Goal: Task Accomplishment & Management: Manage account settings

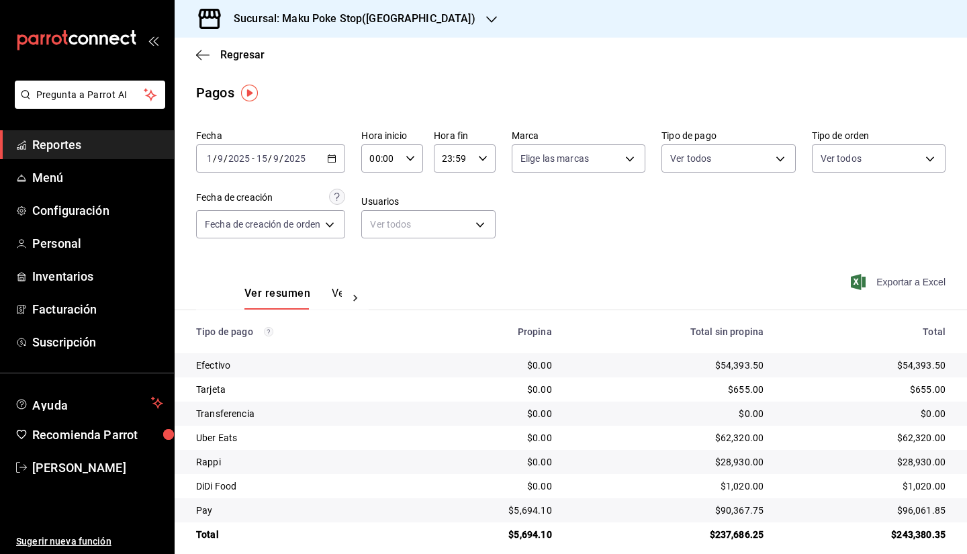
click at [884, 283] on span "Exportar a Excel" at bounding box center [900, 282] width 92 height 16
click at [411, 18] on h3 "Sucursal: Maku Poke Stop(Huayacan)" at bounding box center [349, 19] width 253 height 16
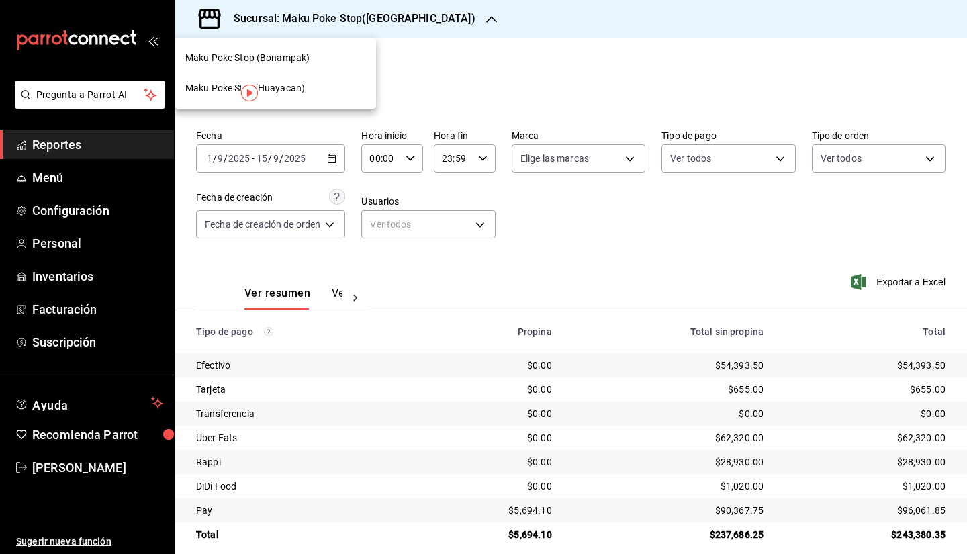
click at [298, 60] on span "Maku Poke Stop (Bonampak)" at bounding box center [247, 58] width 124 height 14
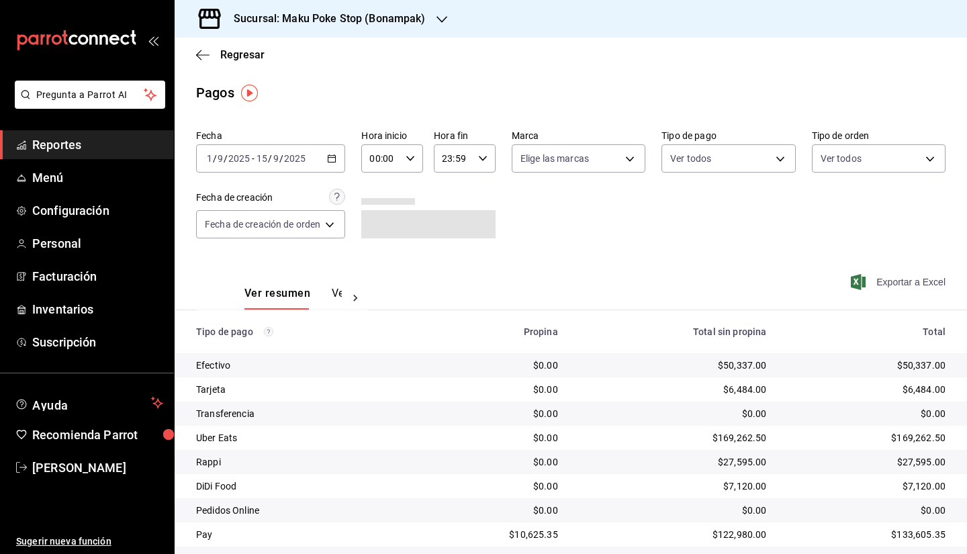
click at [888, 280] on span "Exportar a Excel" at bounding box center [900, 282] width 92 height 16
click at [247, 56] on span "Regresar" at bounding box center [242, 54] width 44 height 13
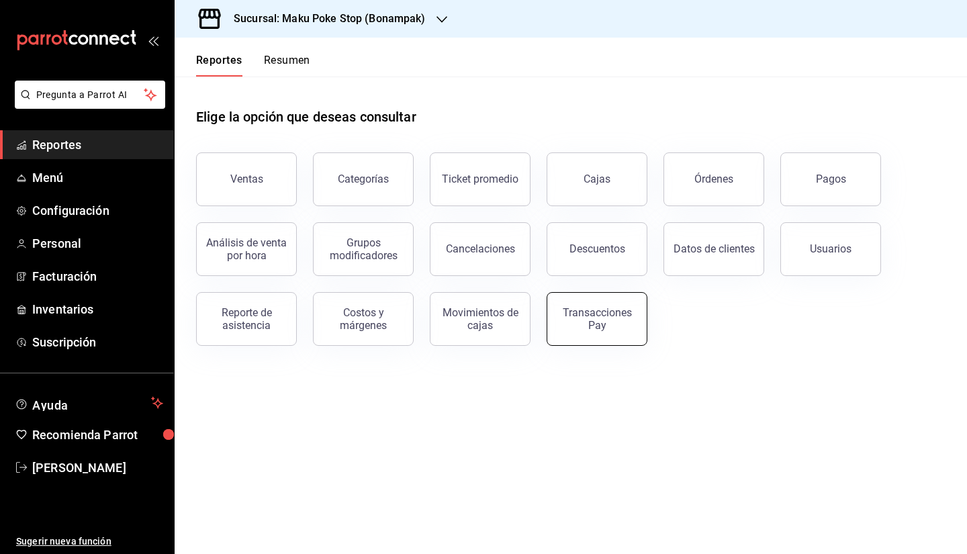
click at [612, 323] on div "Transacciones Pay" at bounding box center [596, 319] width 83 height 26
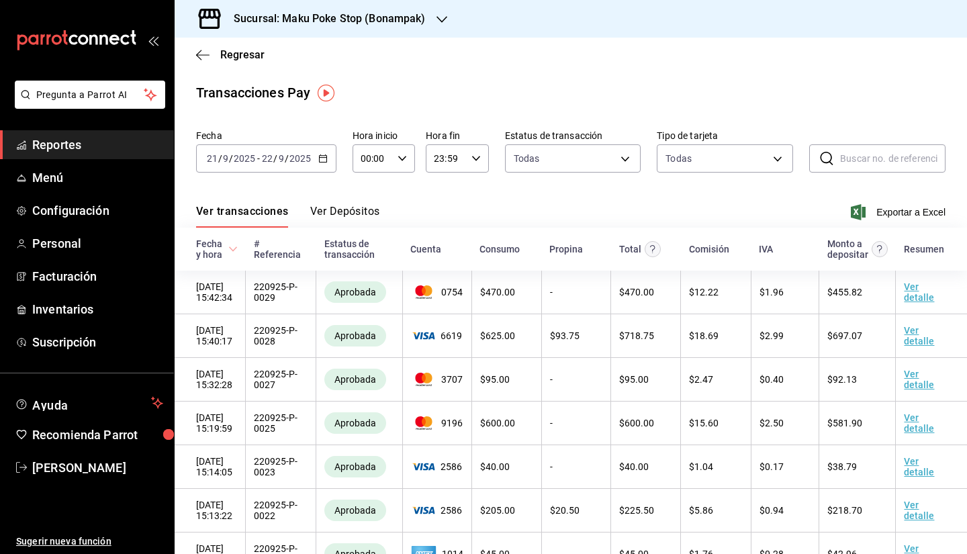
click at [324, 163] on div "2025-09-21 21 / 9 / 2025 - 2025-09-22 22 / 9 / 2025" at bounding box center [266, 158] width 140 height 28
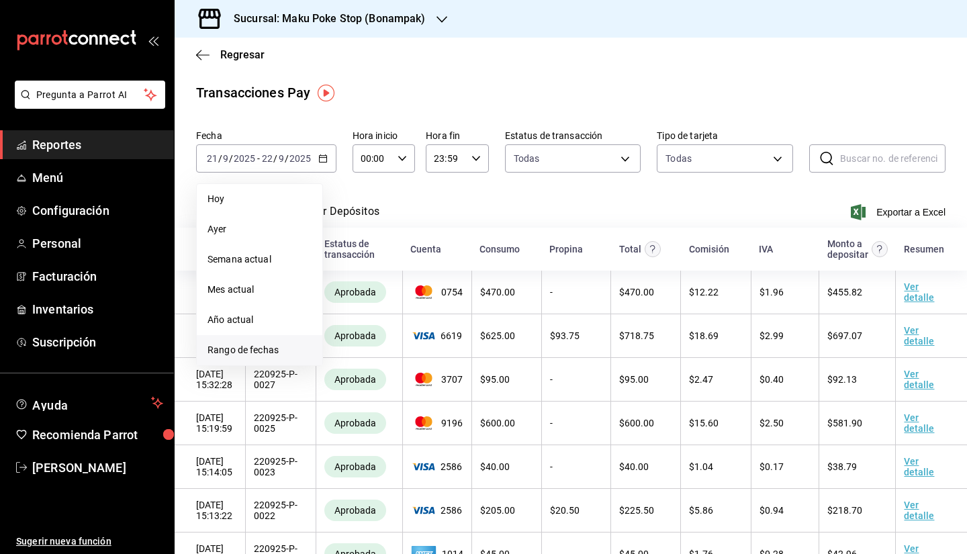
click at [241, 350] on span "Rango de fechas" at bounding box center [260, 350] width 104 height 14
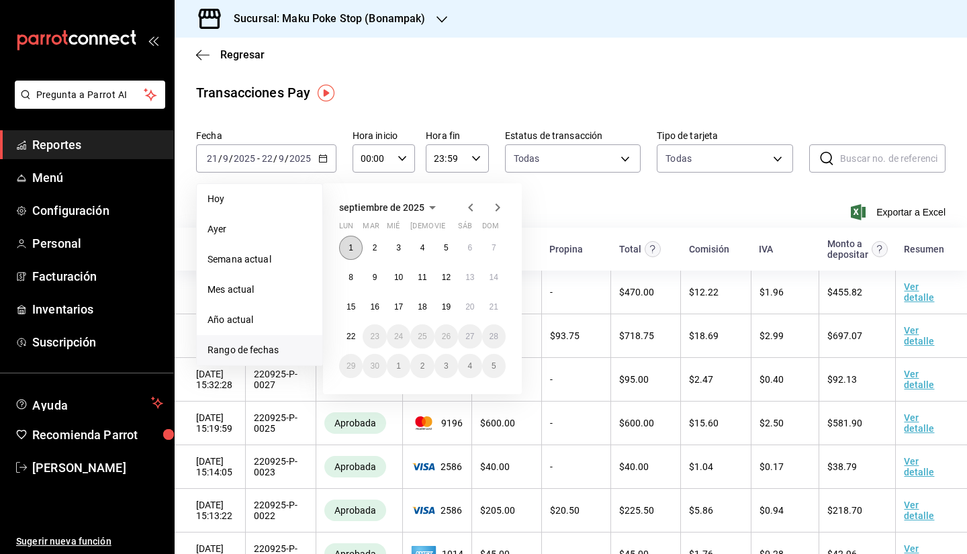
click at [349, 251] on abbr "1" at bounding box center [351, 247] width 5 height 9
click at [347, 309] on abbr "15" at bounding box center [351, 306] width 9 height 9
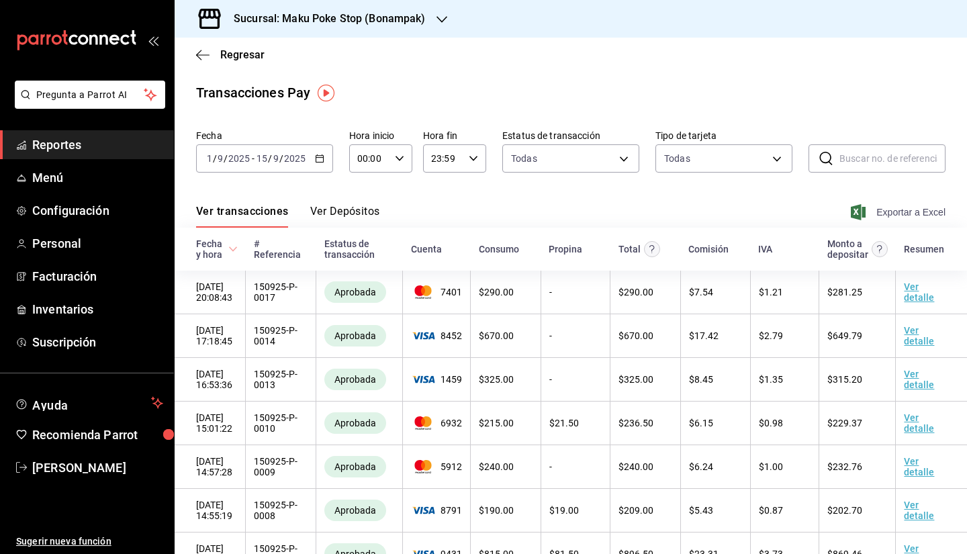
click at [896, 214] on span "Exportar a Excel" at bounding box center [900, 212] width 92 height 16
click at [742, 157] on body "Pregunta a Parrot AI Reportes Menú Configuración Personal Facturación Inventari…" at bounding box center [483, 277] width 967 height 554
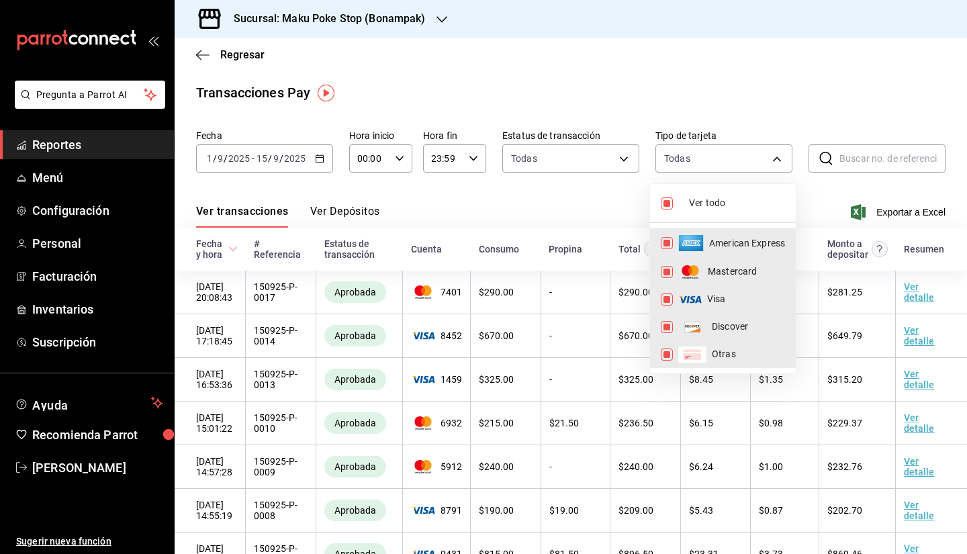
click at [243, 50] on div at bounding box center [483, 277] width 967 height 554
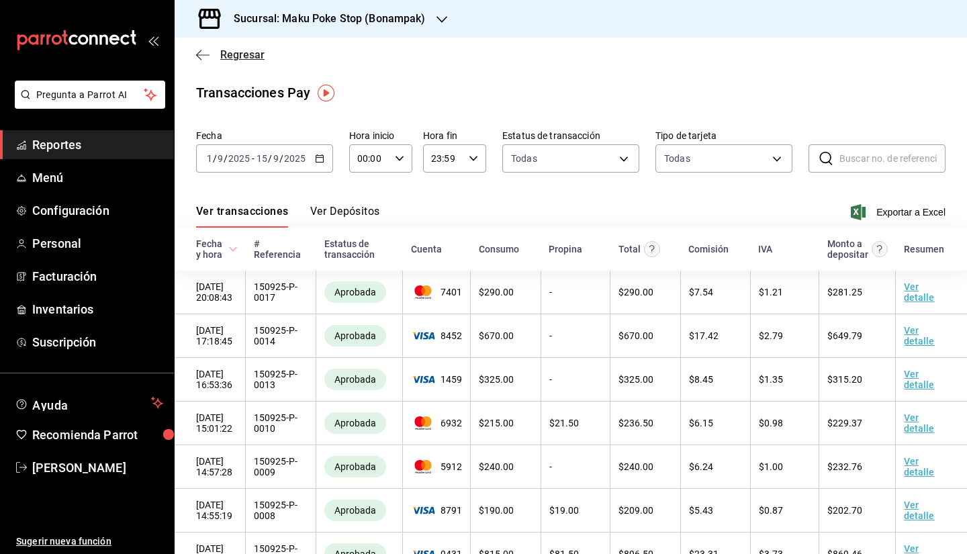
click at [246, 54] on span "Regresar" at bounding box center [242, 54] width 44 height 13
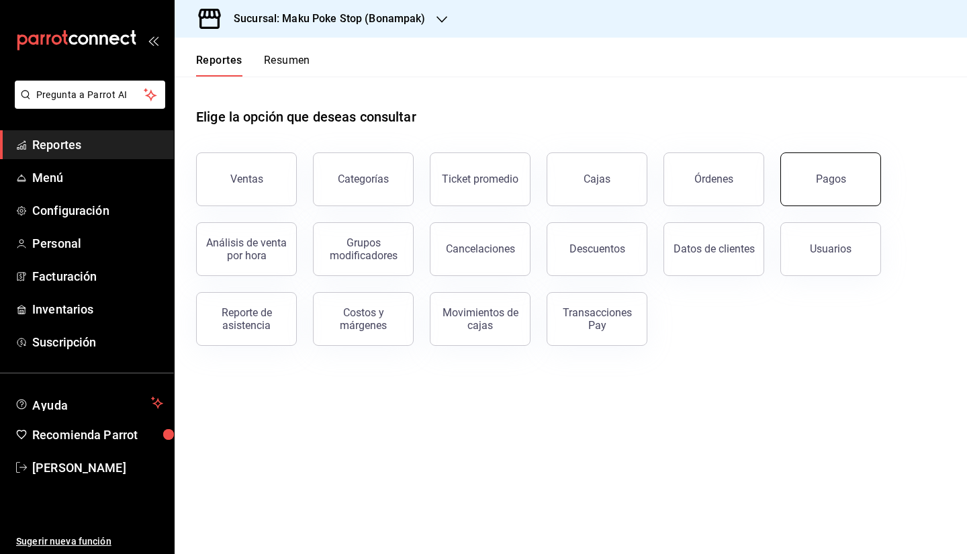
click at [848, 195] on button "Pagos" at bounding box center [831, 179] width 101 height 54
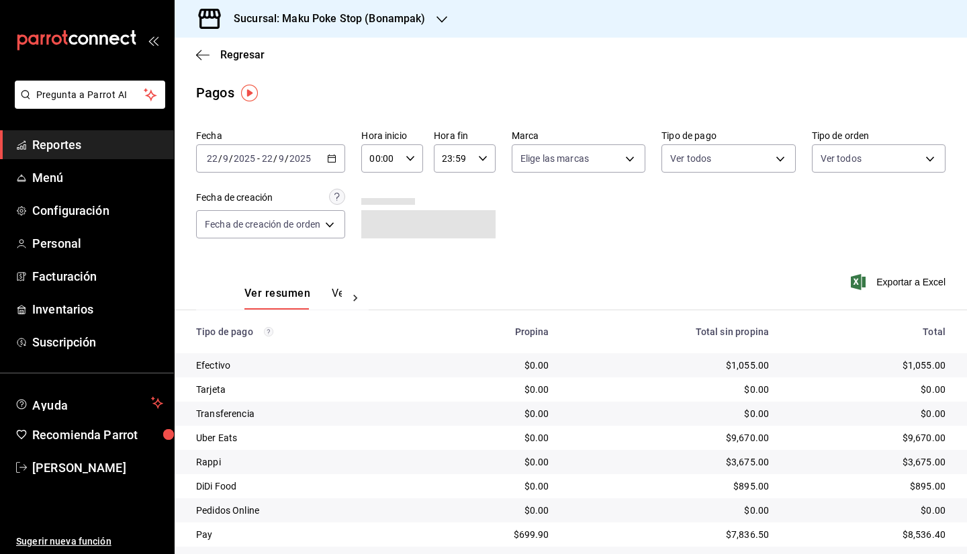
click at [337, 160] on icon "button" at bounding box center [331, 158] width 9 height 9
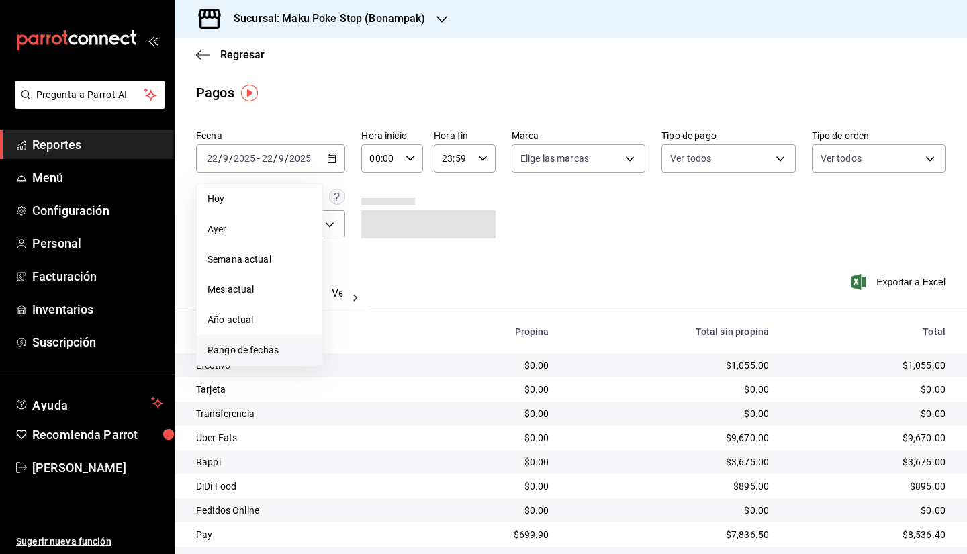
click at [251, 347] on span "Rango de fechas" at bounding box center [260, 350] width 104 height 14
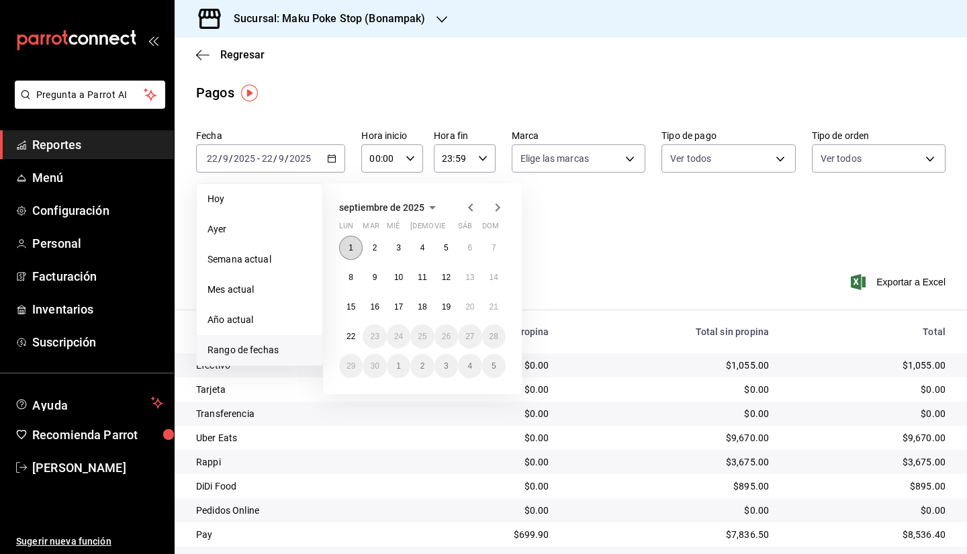
click at [340, 253] on div "1 2 3 4 5 6 7 8 9 10 11 12 13 14 15 16 17 18 19 20 21 22 23 24 25 26 27 28 29 3…" at bounding box center [422, 307] width 167 height 142
click at [351, 249] on abbr "1" at bounding box center [351, 247] width 5 height 9
click at [353, 316] on button "15" at bounding box center [351, 307] width 24 height 24
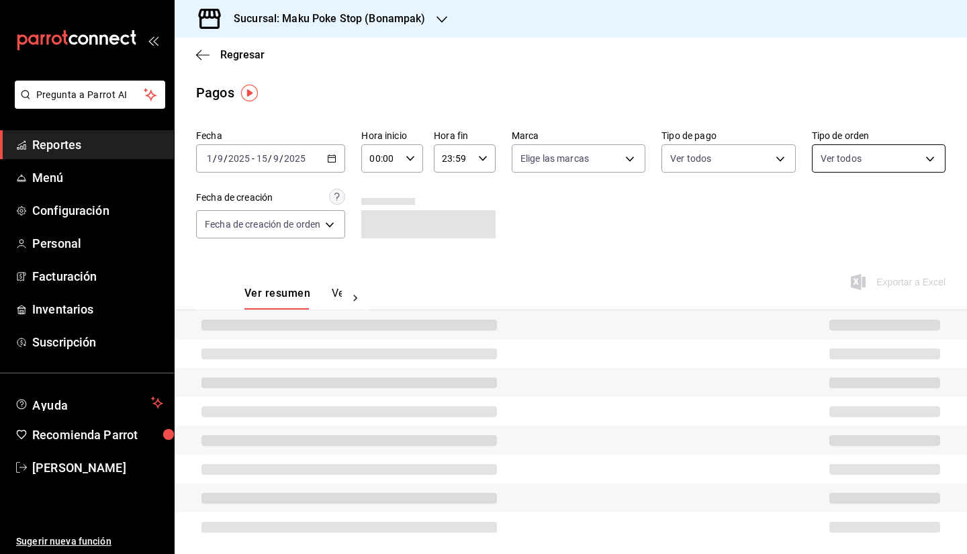
click at [821, 164] on body "Pregunta a Parrot AI Reportes Menú Configuración Personal Facturación Inventari…" at bounding box center [483, 277] width 967 height 554
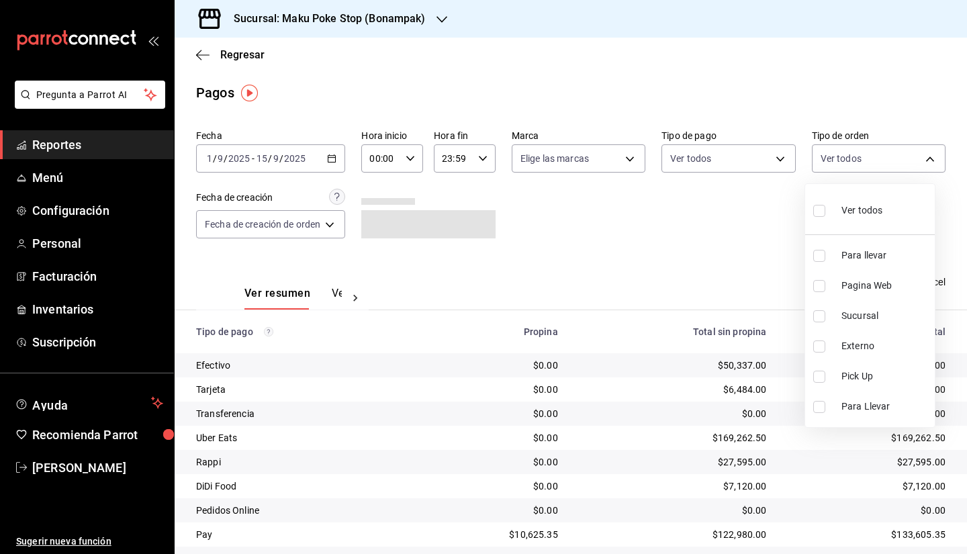
click at [864, 286] on span "Pagina Web" at bounding box center [886, 286] width 88 height 14
type input "6328a042-c39b-4cce-9f50-9b8bdbc02b4f"
checkbox input "true"
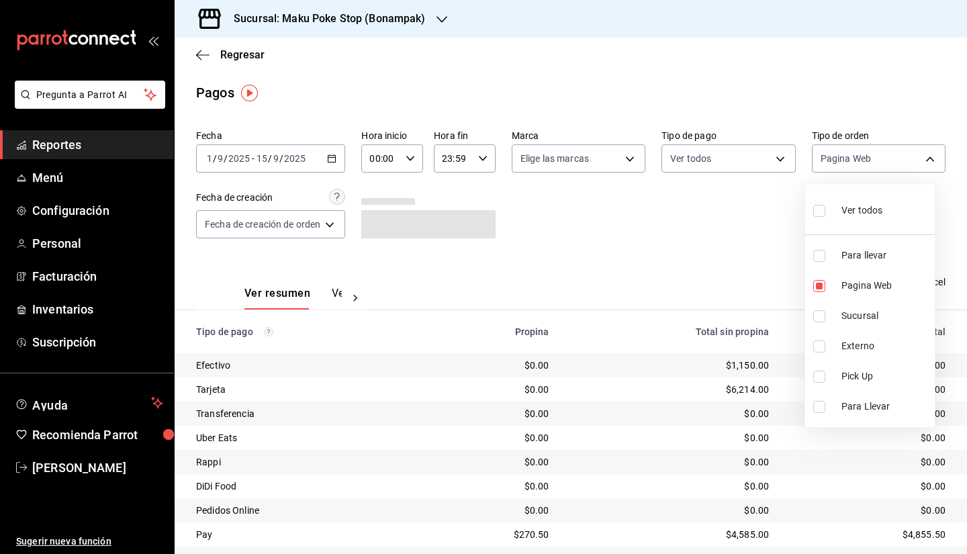
click at [693, 257] on div at bounding box center [483, 277] width 967 height 554
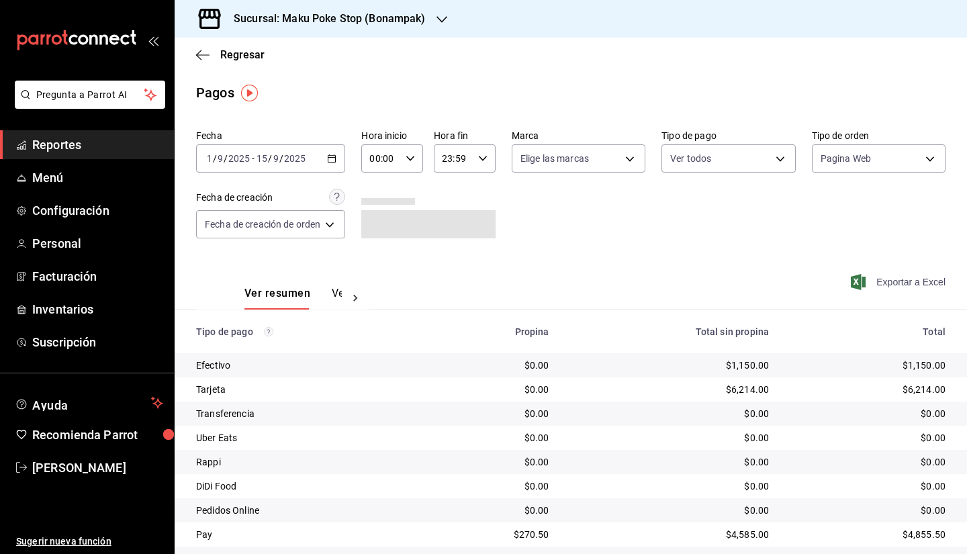
click at [924, 285] on span "Exportar a Excel" at bounding box center [900, 282] width 92 height 16
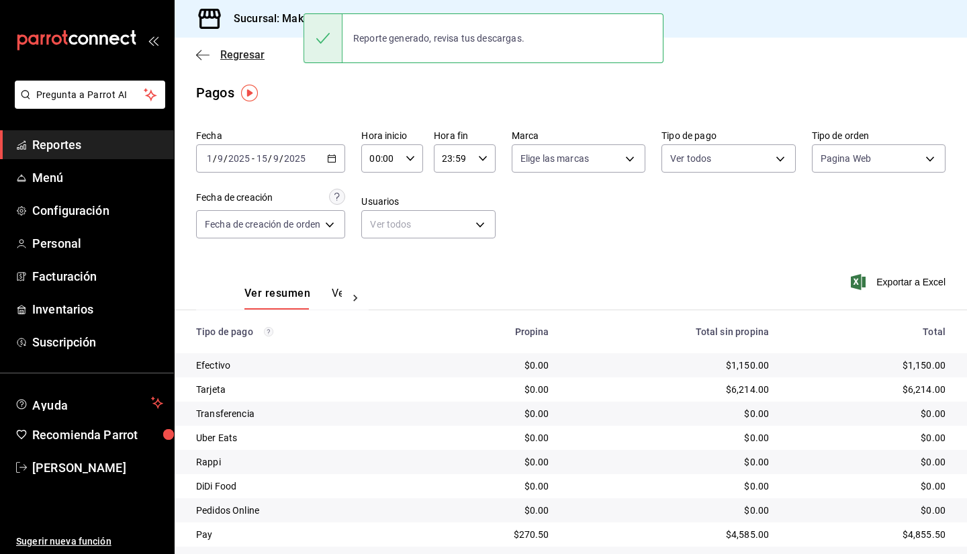
click at [249, 57] on span "Regresar" at bounding box center [242, 54] width 44 height 13
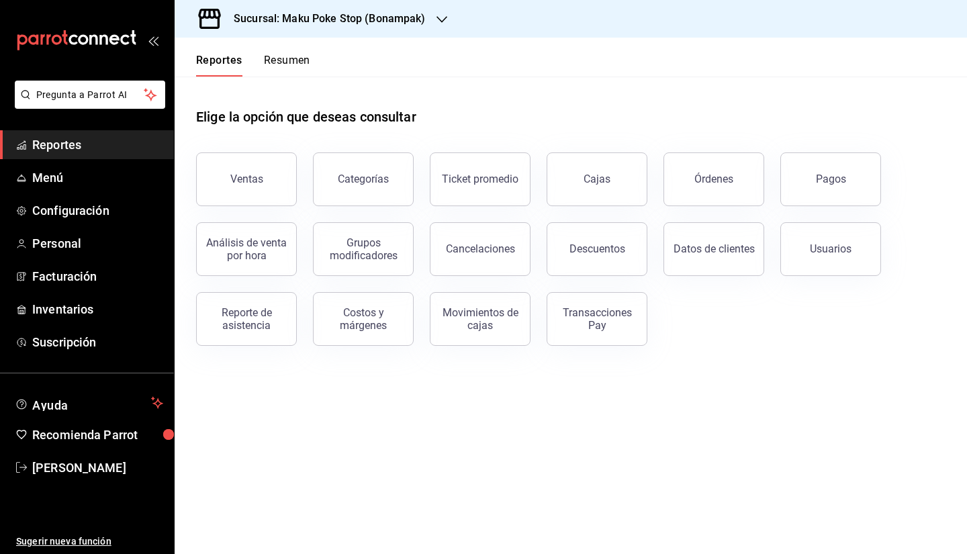
click at [592, 249] on div "Descuentos" at bounding box center [598, 248] width 56 height 13
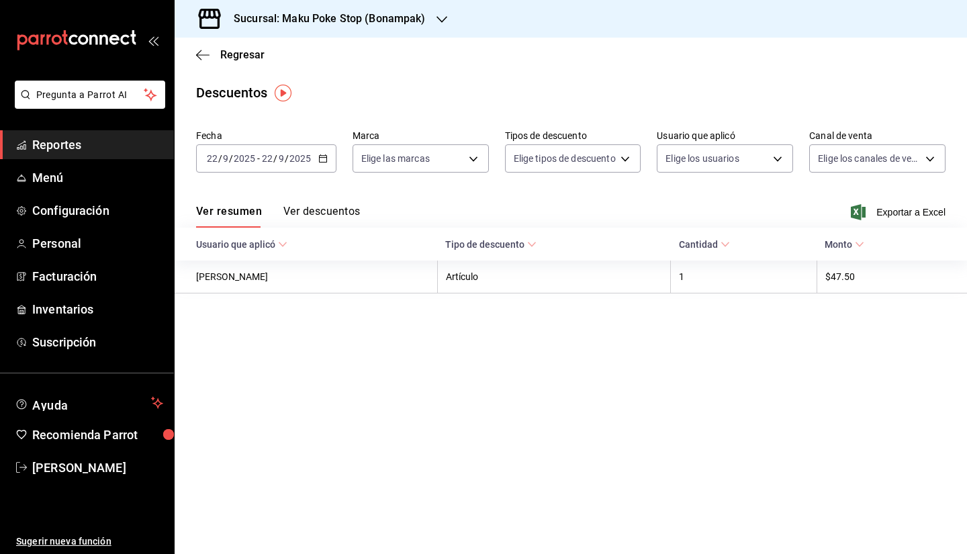
click at [327, 154] on div "[DATE] [DATE] - [DATE] [DATE]" at bounding box center [266, 158] width 140 height 28
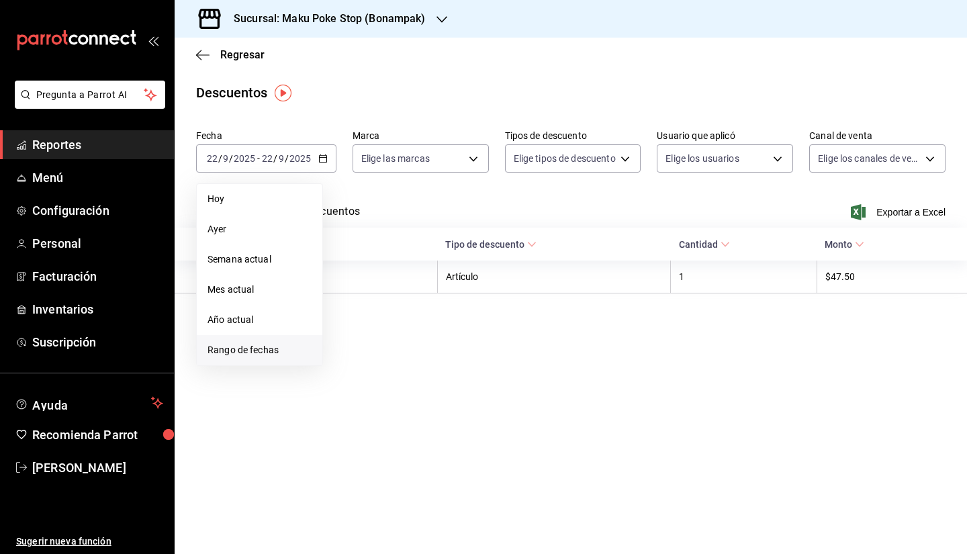
click at [249, 346] on span "Rango de fechas" at bounding box center [260, 350] width 104 height 14
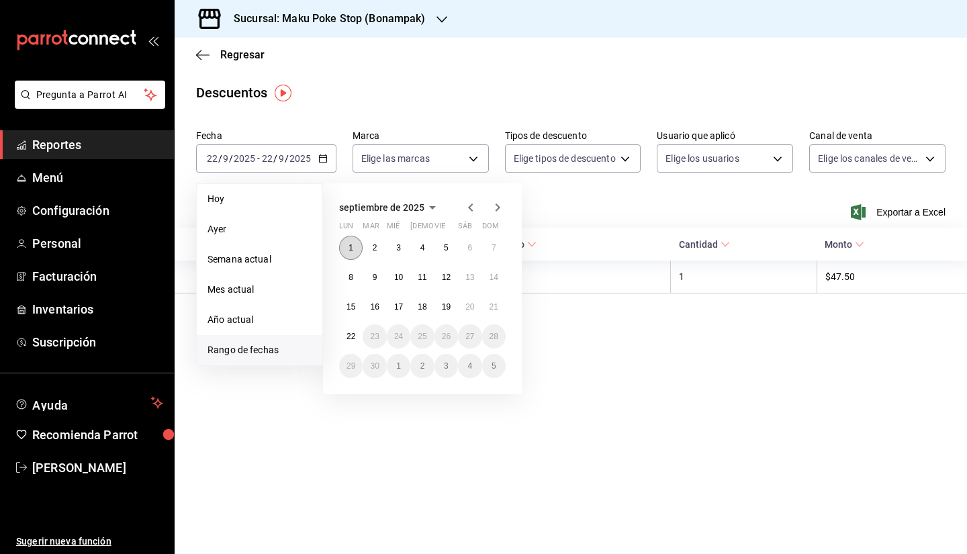
click at [343, 242] on button "1" at bounding box center [351, 248] width 24 height 24
click at [354, 304] on abbr "15" at bounding box center [351, 306] width 9 height 9
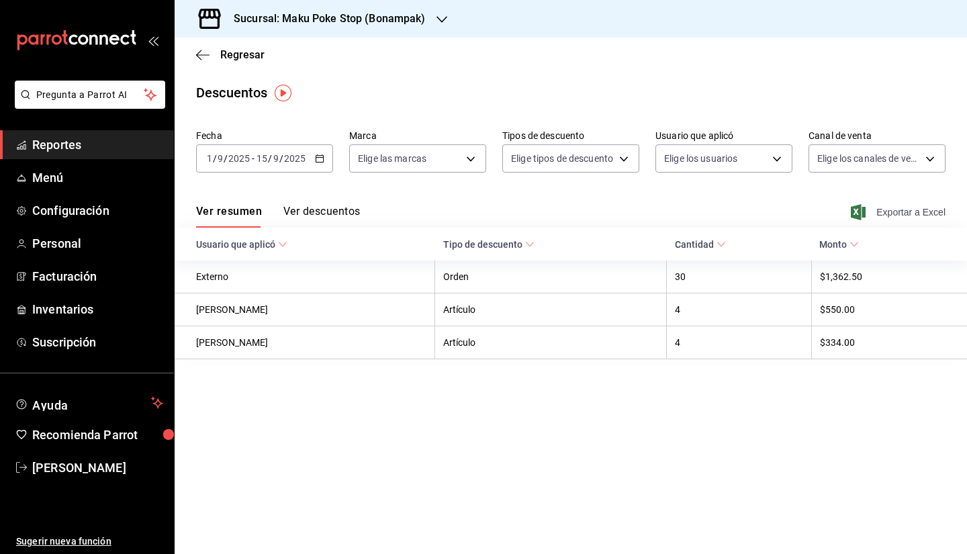
click at [901, 208] on span "Exportar a Excel" at bounding box center [900, 212] width 92 height 16
click at [242, 57] on span "Regresar" at bounding box center [242, 54] width 44 height 13
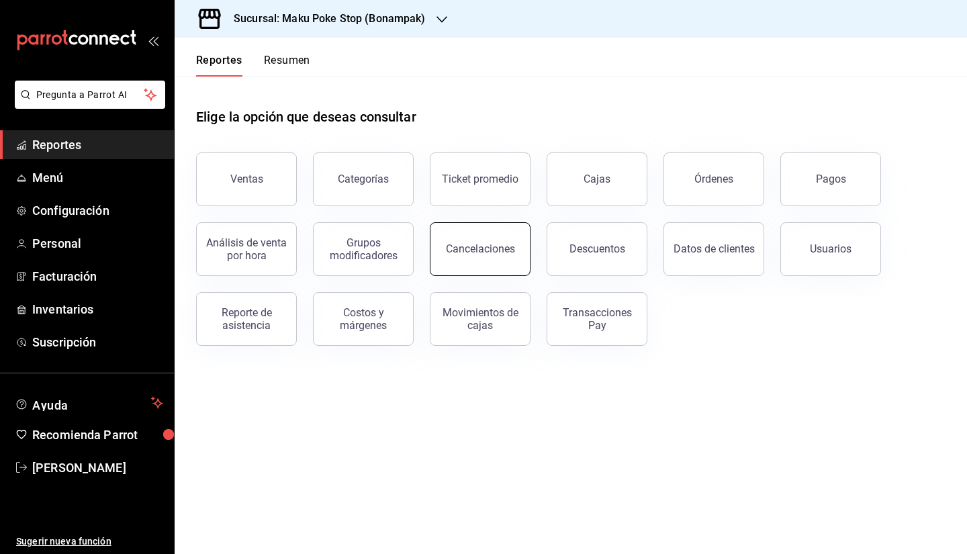
click at [501, 251] on div "Cancelaciones" at bounding box center [480, 248] width 69 height 13
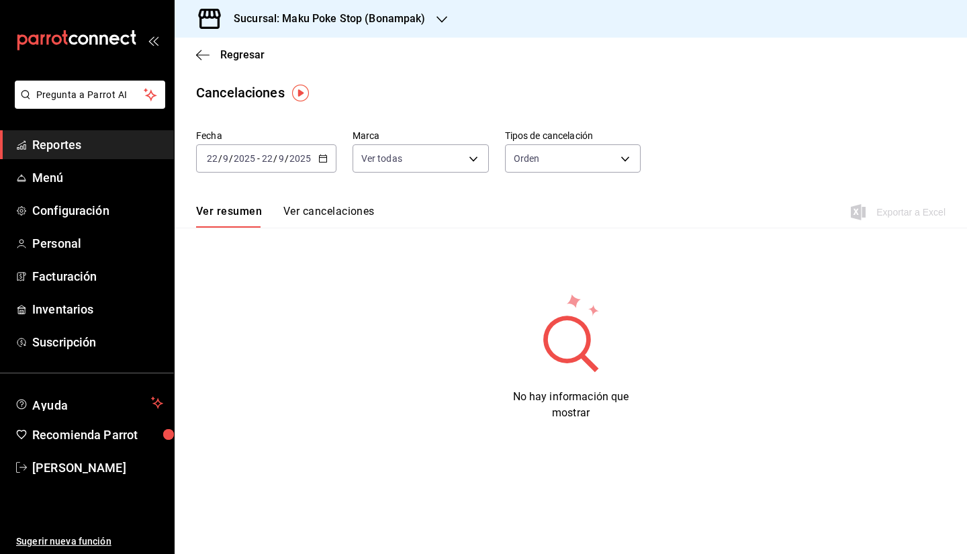
click at [323, 159] on icon "button" at bounding box center [322, 158] width 9 height 9
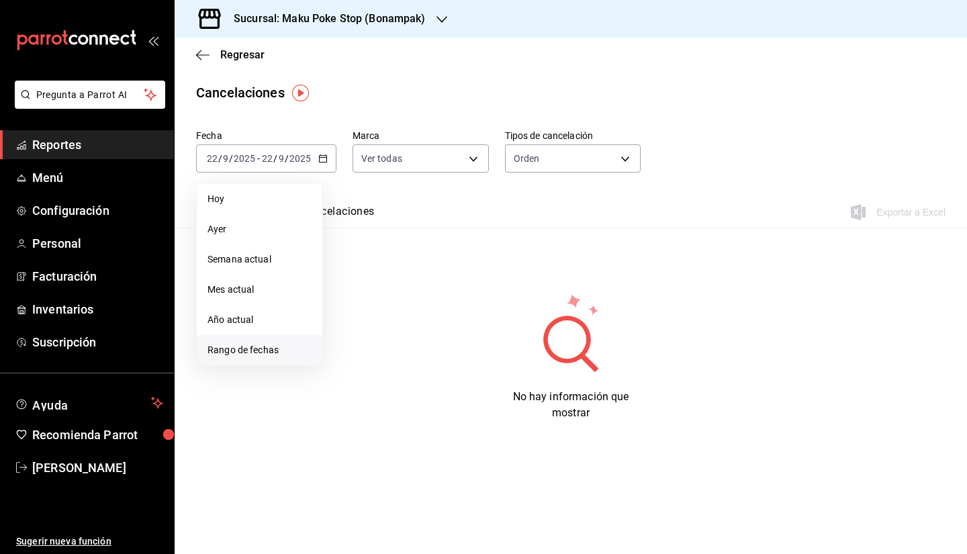
click at [268, 360] on li "Rango de fechas" at bounding box center [260, 350] width 126 height 30
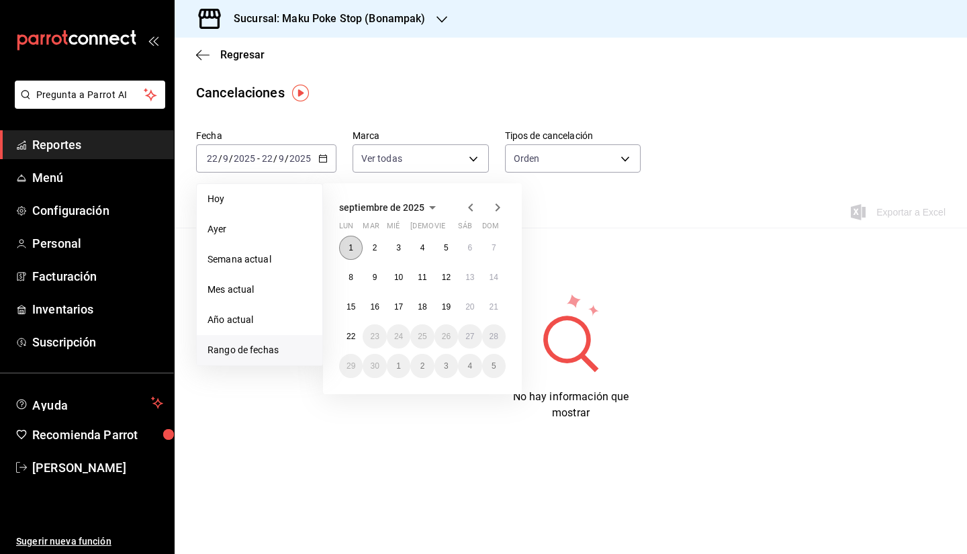
click at [347, 246] on button "1" at bounding box center [351, 248] width 24 height 24
click at [355, 318] on button "15" at bounding box center [351, 307] width 24 height 24
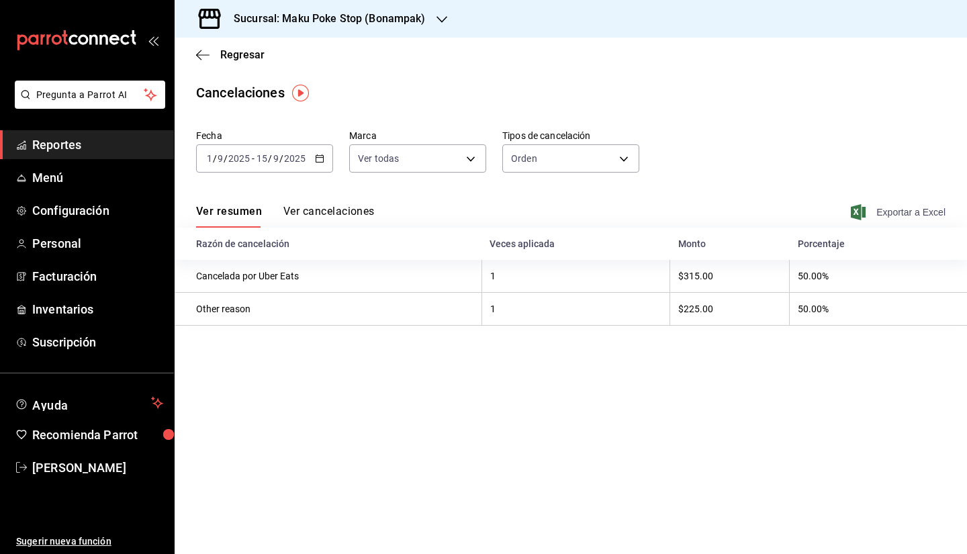
click at [924, 207] on span "Exportar a Excel" at bounding box center [900, 212] width 92 height 16
click at [300, 212] on button "Ver cancelaciones" at bounding box center [328, 216] width 91 height 23
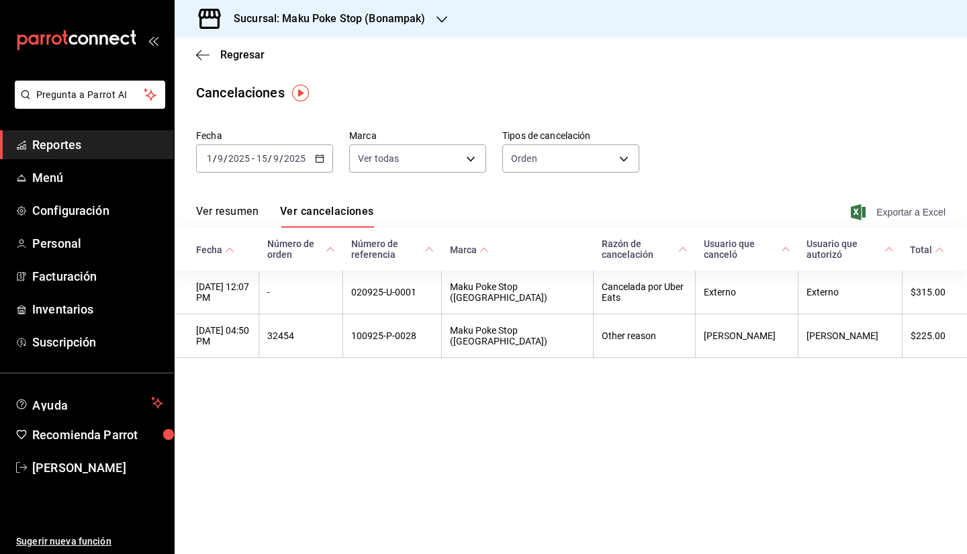
click at [894, 218] on span "Exportar a Excel" at bounding box center [900, 212] width 92 height 16
click at [517, 447] on main "Regresar Cancelaciones Fecha 2025-09-01 1 / 9 / 2025 - 2025-09-15 15 / 9 / 2025…" at bounding box center [571, 296] width 793 height 517
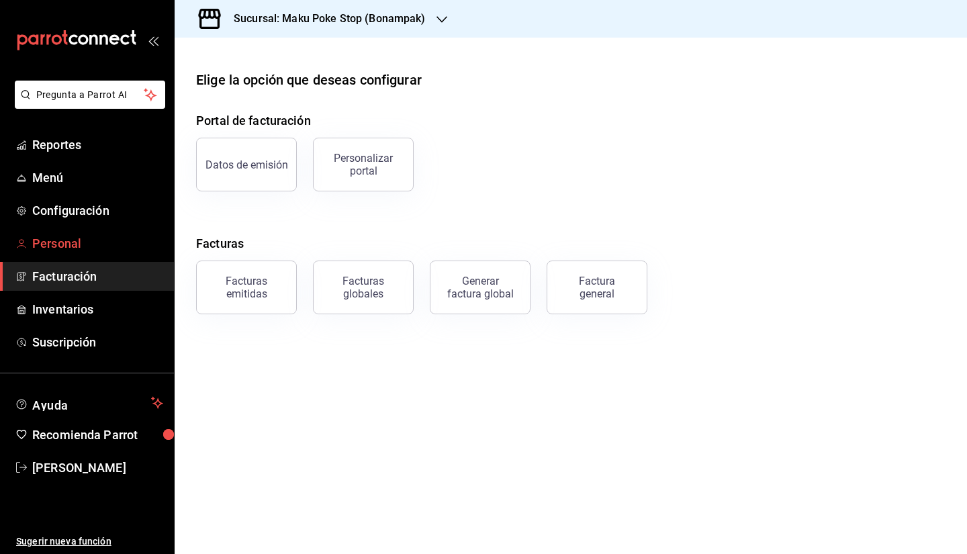
click at [81, 246] on span "Personal" at bounding box center [97, 243] width 131 height 18
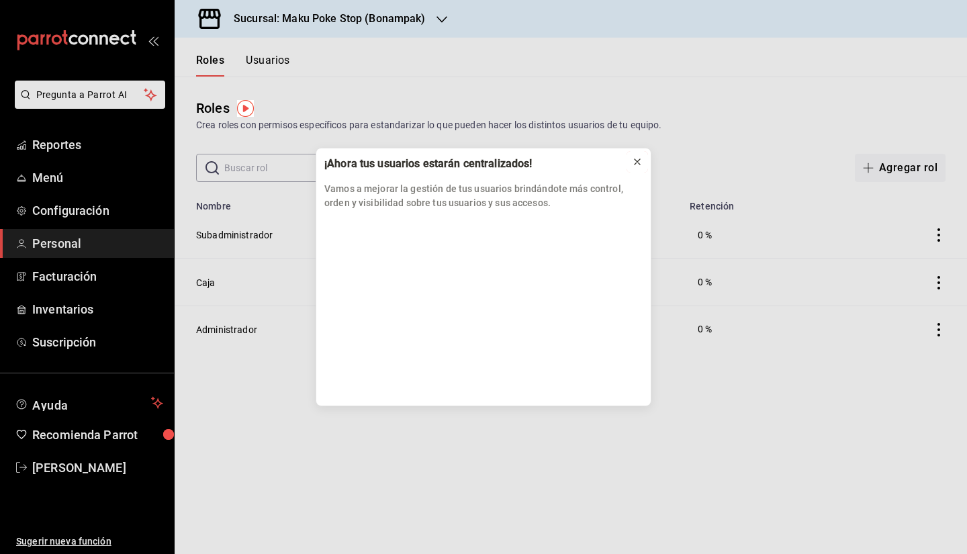
click at [633, 157] on icon at bounding box center [637, 162] width 11 height 11
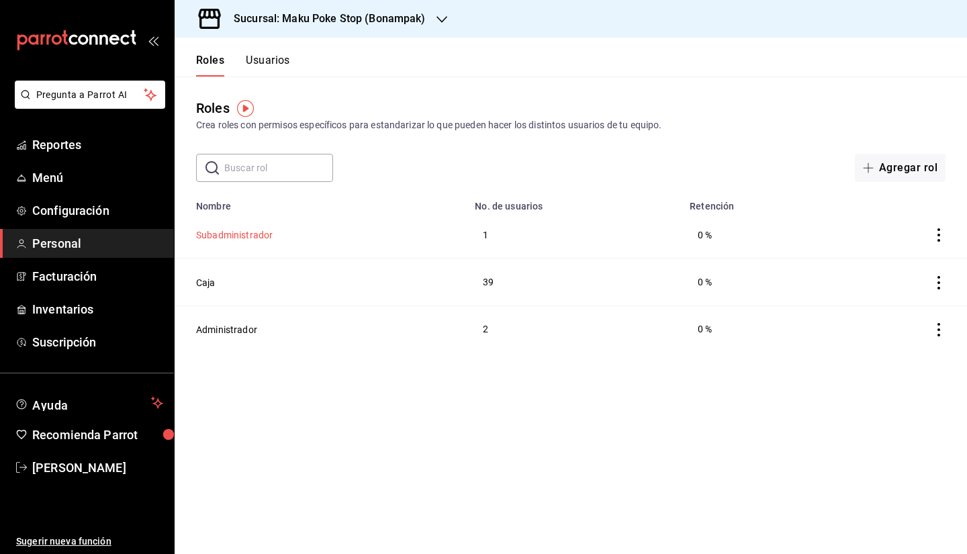
click at [236, 238] on button "Subadministrador" at bounding box center [234, 234] width 77 height 13
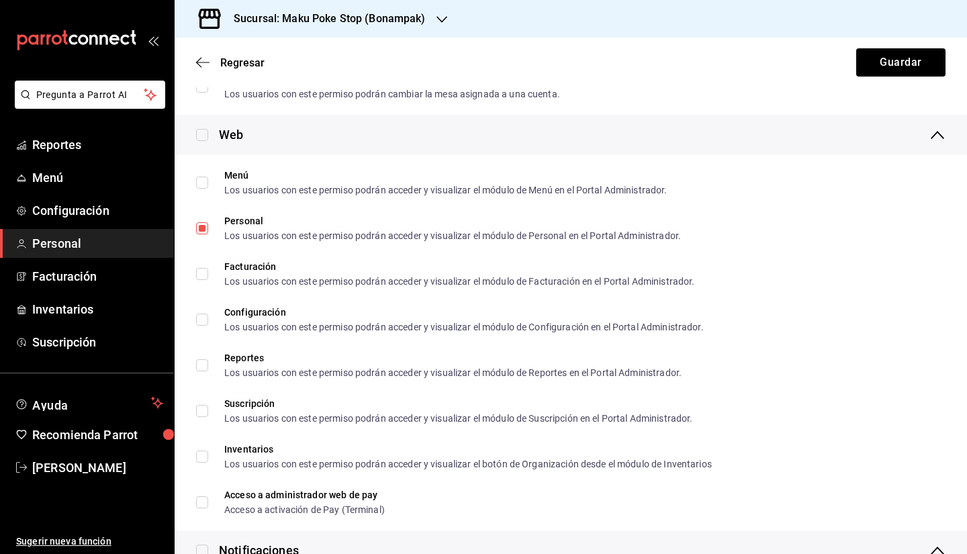
scroll to position [2149, 0]
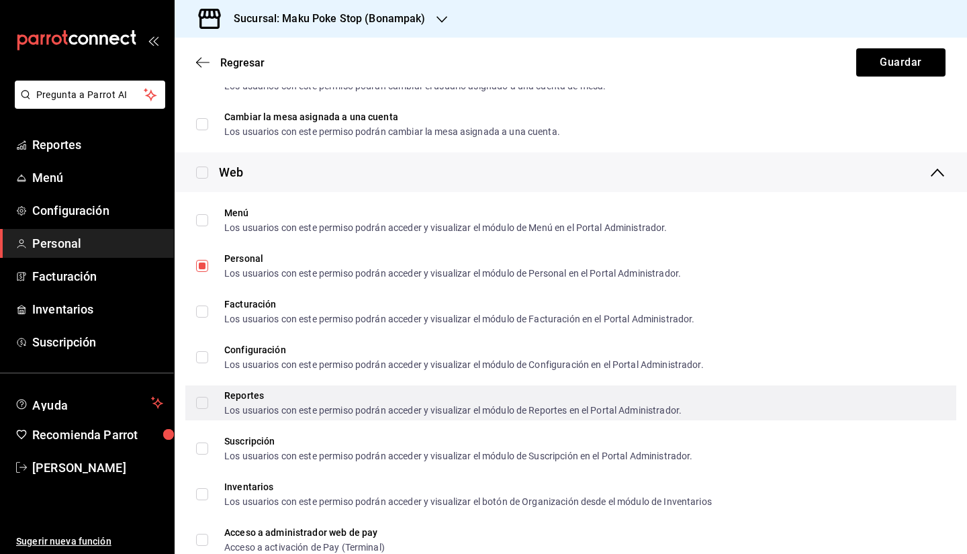
click at [202, 404] on input "Reportes Los usuarios con este permiso podrán acceder y visualizar el módulo de…" at bounding box center [202, 403] width 12 height 12
checkbox input "true"
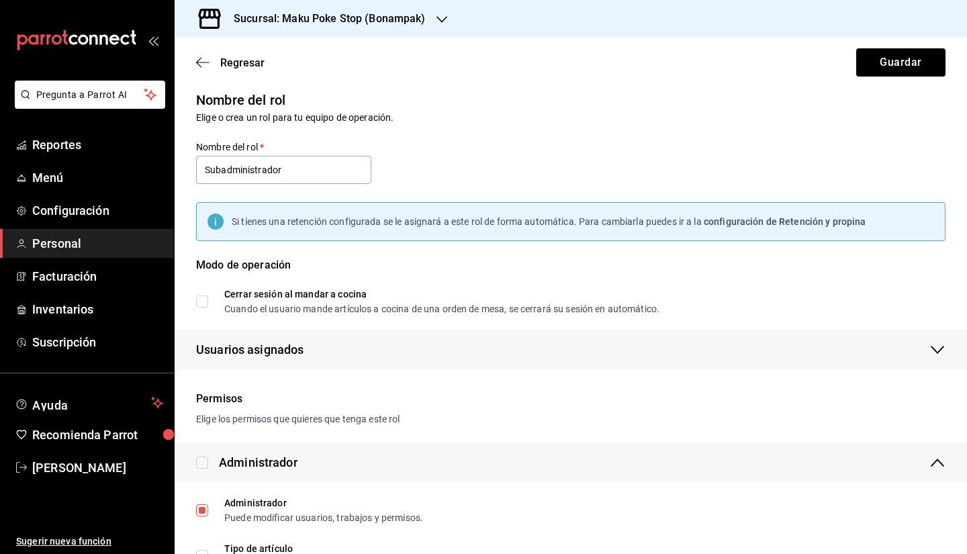
scroll to position [0, 0]
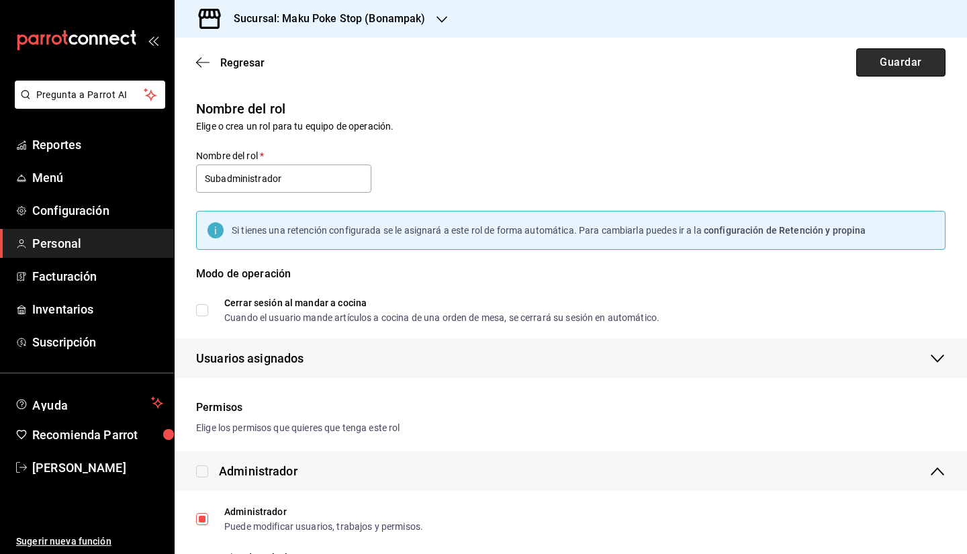
click at [881, 54] on button "Guardar" at bounding box center [900, 62] width 89 height 28
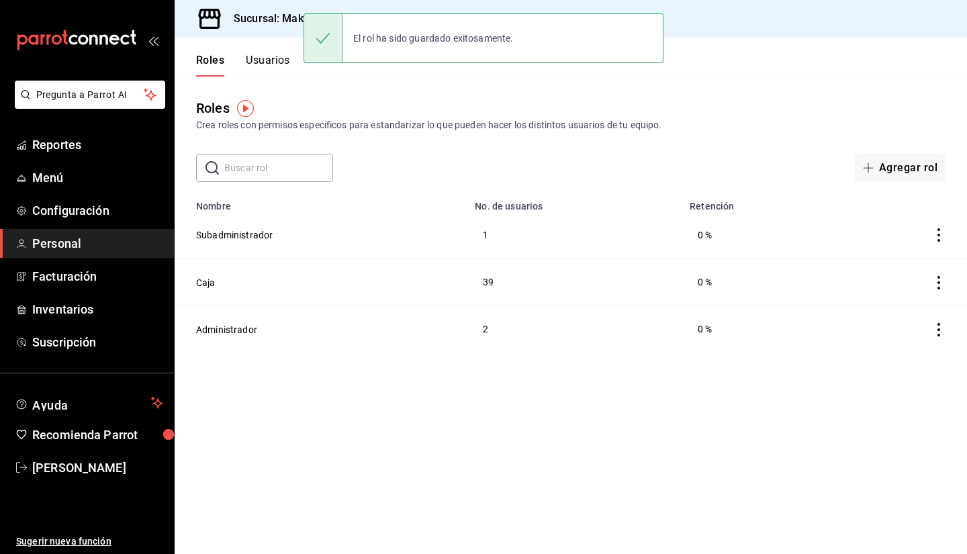
click at [271, 60] on button "Usuarios" at bounding box center [268, 65] width 44 height 23
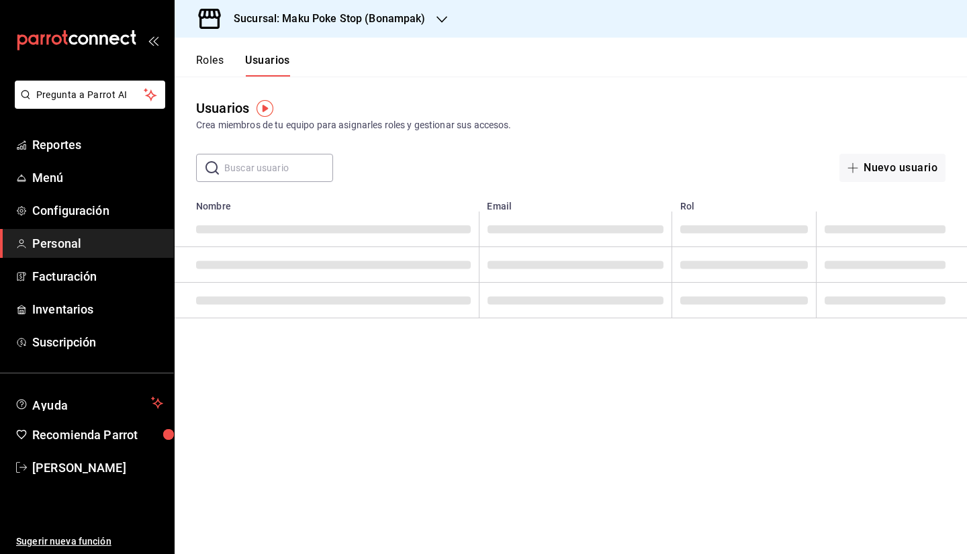
click at [213, 63] on button "Roles" at bounding box center [210, 65] width 28 height 23
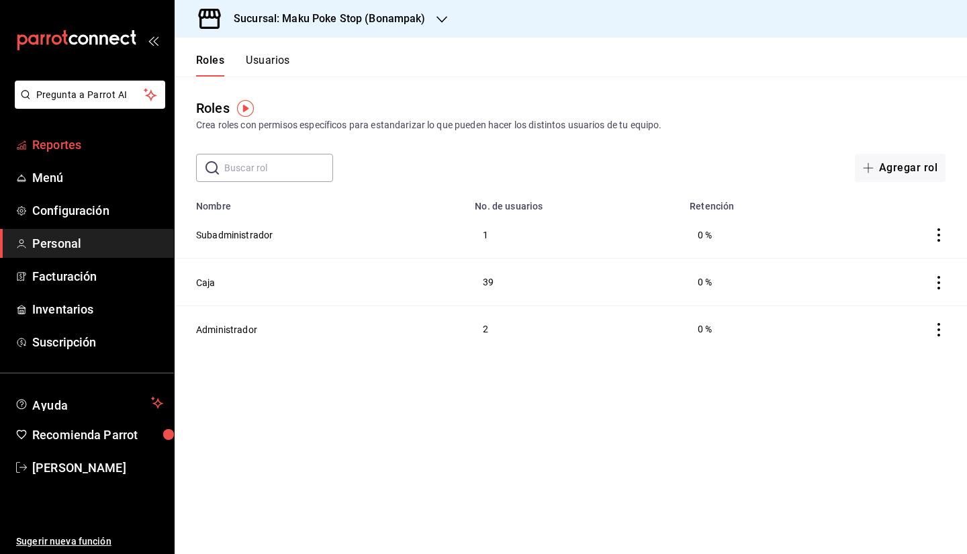
click at [64, 145] on span "Reportes" at bounding box center [97, 145] width 131 height 18
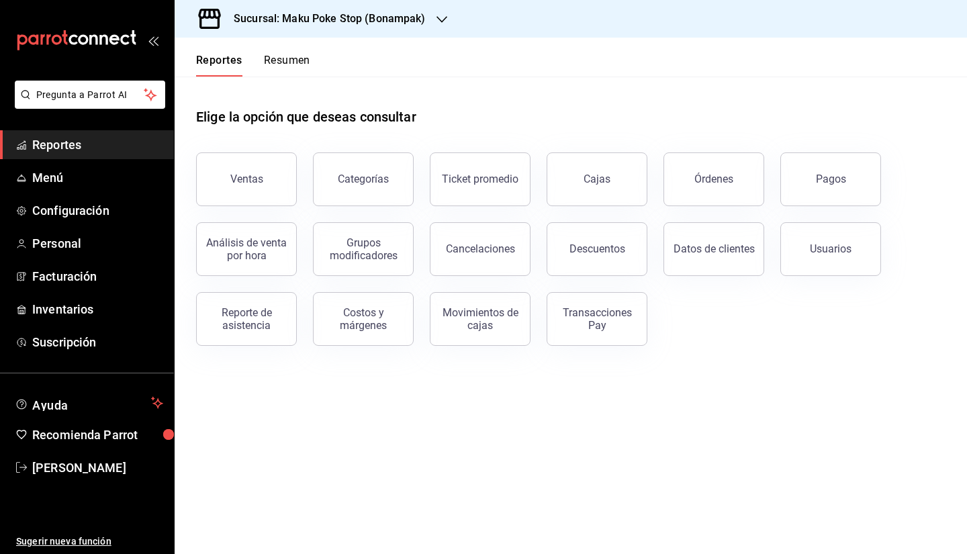
click at [546, 485] on main "Elige la opción que deseas consultar Ventas Categorías Ticket promedio Cajas Ór…" at bounding box center [571, 316] width 793 height 478
click at [515, 517] on main "Elige la opción que deseas consultar Ventas Categorías Ticket promedio Cajas Ór…" at bounding box center [571, 316] width 793 height 478
click at [16, 472] on span "mailbox folders" at bounding box center [21, 467] width 11 height 16
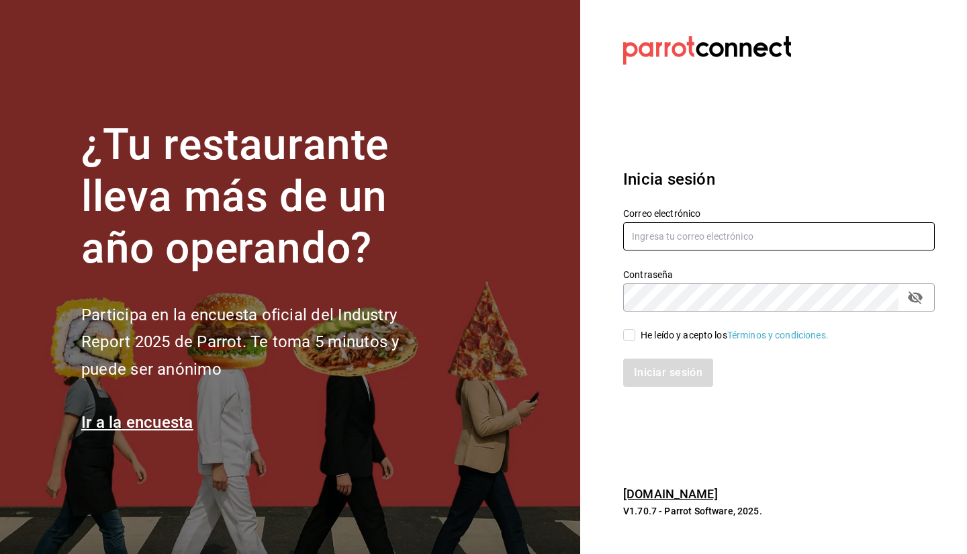
type input "[EMAIL_ADDRESS][DOMAIN_NAME]"
click at [758, 244] on input "[EMAIL_ADDRESS][DOMAIN_NAME]" at bounding box center [779, 236] width 312 height 28
drag, startPoint x: 778, startPoint y: 236, endPoint x: 448, endPoint y: 246, distance: 330.6
click at [448, 246] on div "¿Tu restaurante lleva más de un año operando? Participa en la encuesta oficial …" at bounding box center [483, 277] width 967 height 554
click at [668, 236] on input "text" at bounding box center [779, 236] width 312 height 28
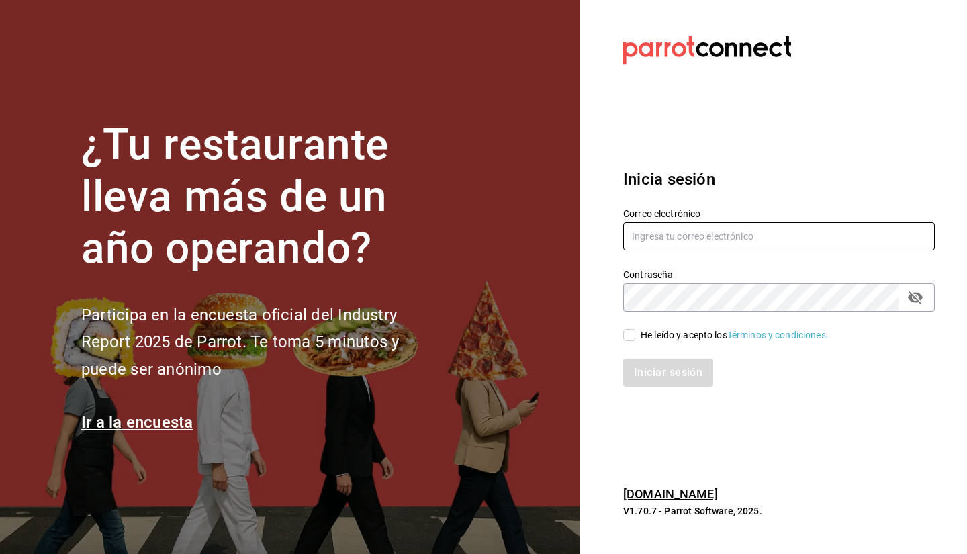
type input "[EMAIL_ADDRESS][DOMAIN_NAME]"
click at [640, 339] on span "He leído y acepto los Términos y condiciones." at bounding box center [731, 335] width 193 height 14
click at [635, 339] on input "He leído y acepto los Términos y condiciones." at bounding box center [629, 335] width 12 height 12
checkbox input "true"
click at [666, 381] on button "Iniciar sesión" at bounding box center [668, 373] width 91 height 28
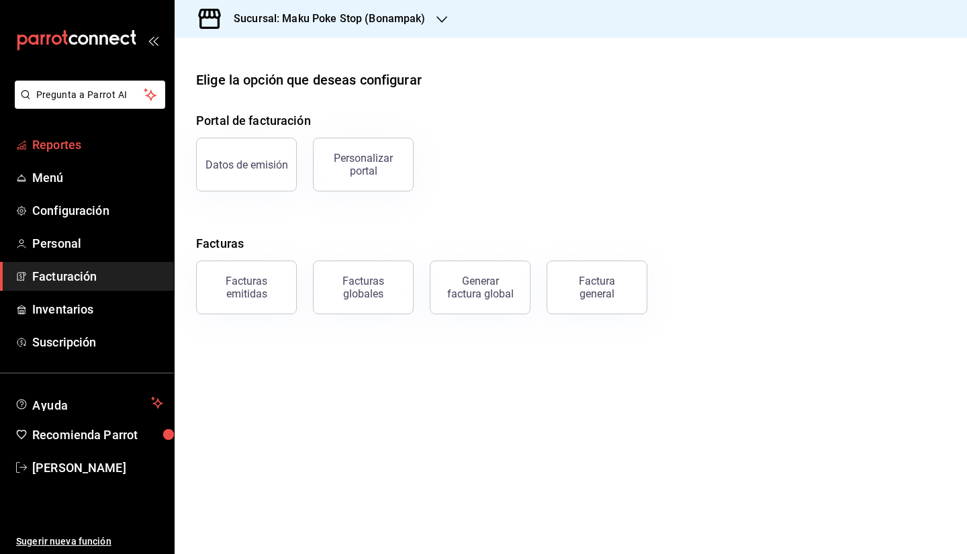
click at [69, 141] on span "Reportes" at bounding box center [97, 145] width 131 height 18
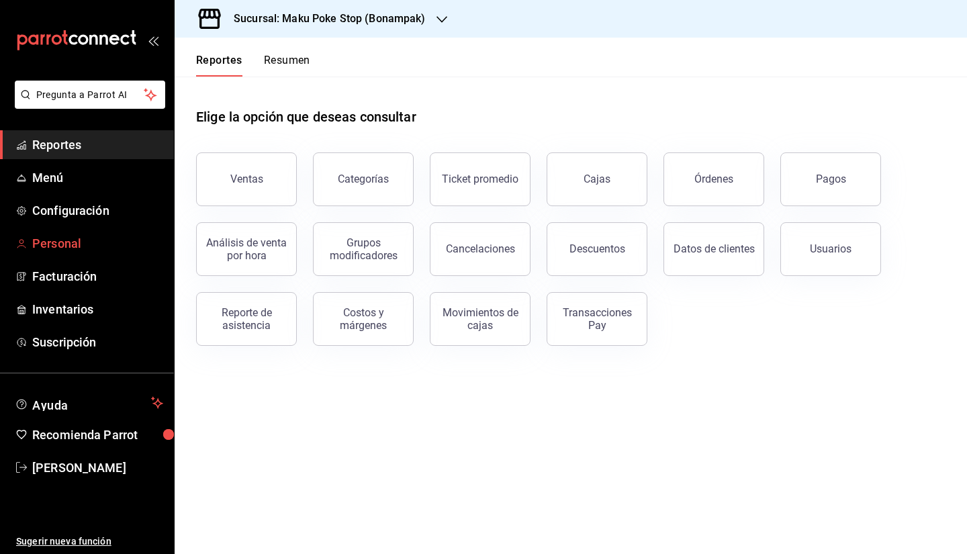
click at [74, 242] on span "Personal" at bounding box center [97, 243] width 131 height 18
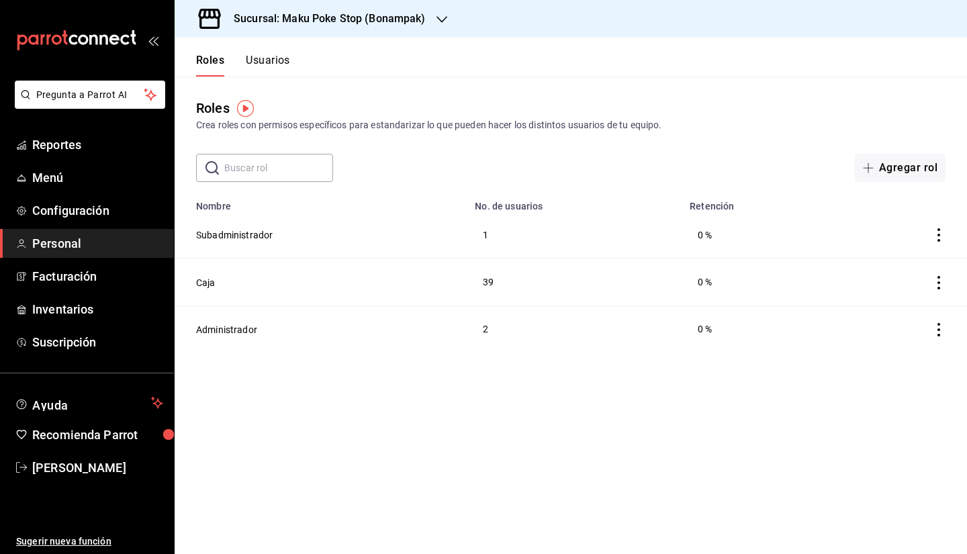
click at [273, 50] on div "Roles Usuarios" at bounding box center [233, 57] width 116 height 39
click at [275, 58] on button "Usuarios" at bounding box center [268, 65] width 44 height 23
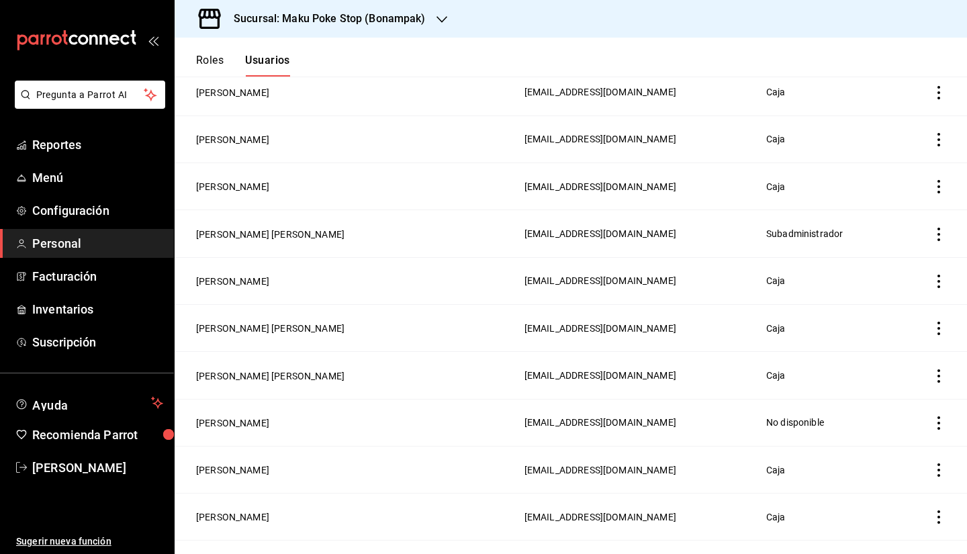
scroll to position [403, 0]
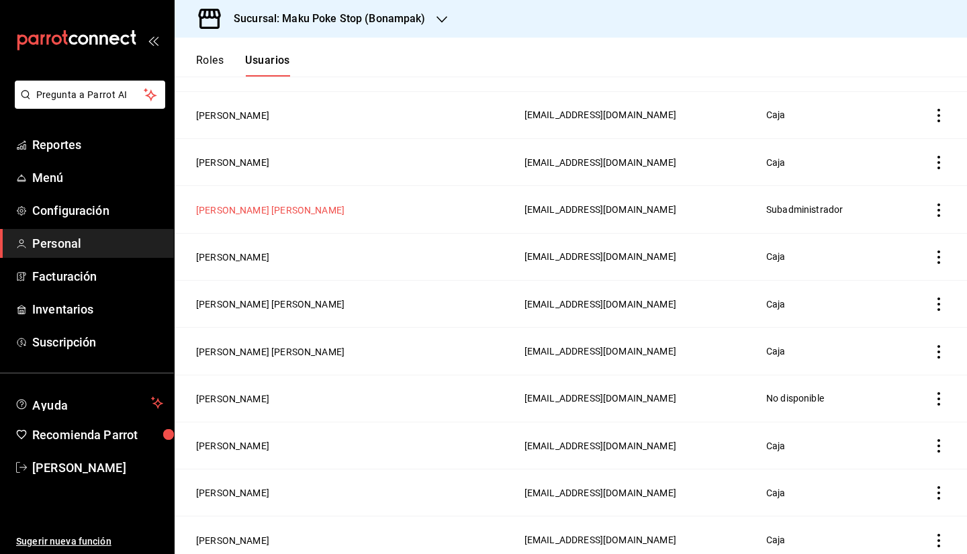
click at [265, 211] on button "Ricardo Hernandez Ramos" at bounding box center [270, 210] width 148 height 13
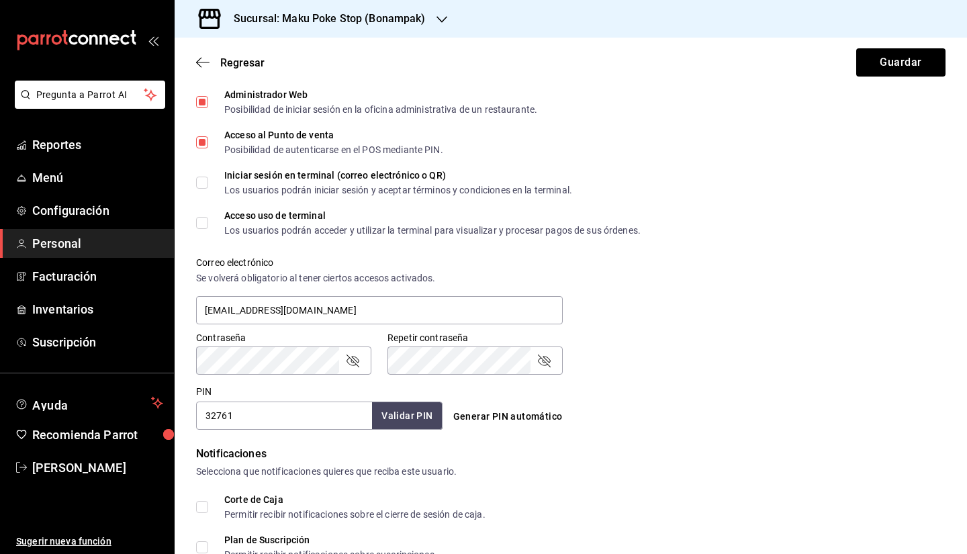
scroll to position [537, 0]
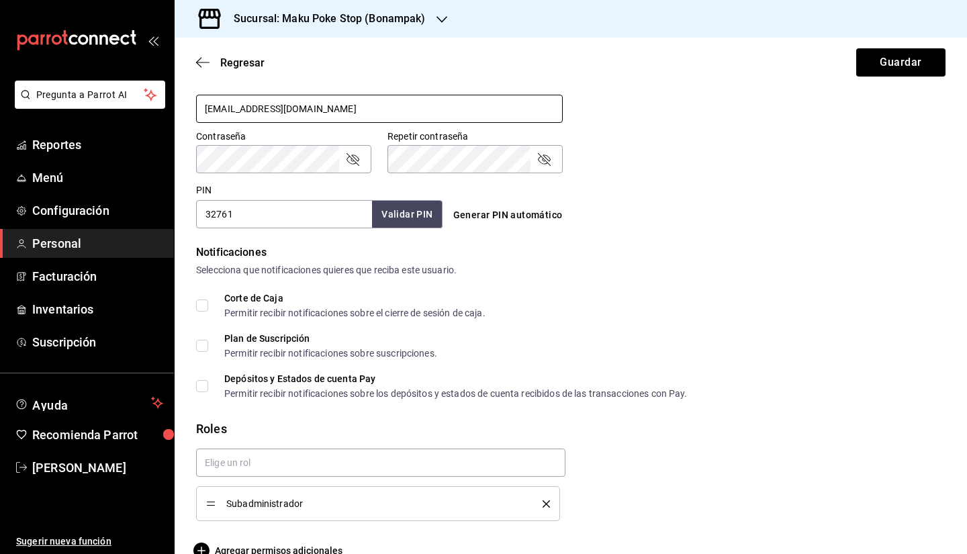
drag, startPoint x: 349, startPoint y: 110, endPoint x: 148, endPoint y: 109, distance: 200.2
click at [148, 109] on div "Pregunta a Parrot AI Reportes Menú Configuración Personal Facturación Inventari…" at bounding box center [483, 277] width 967 height 554
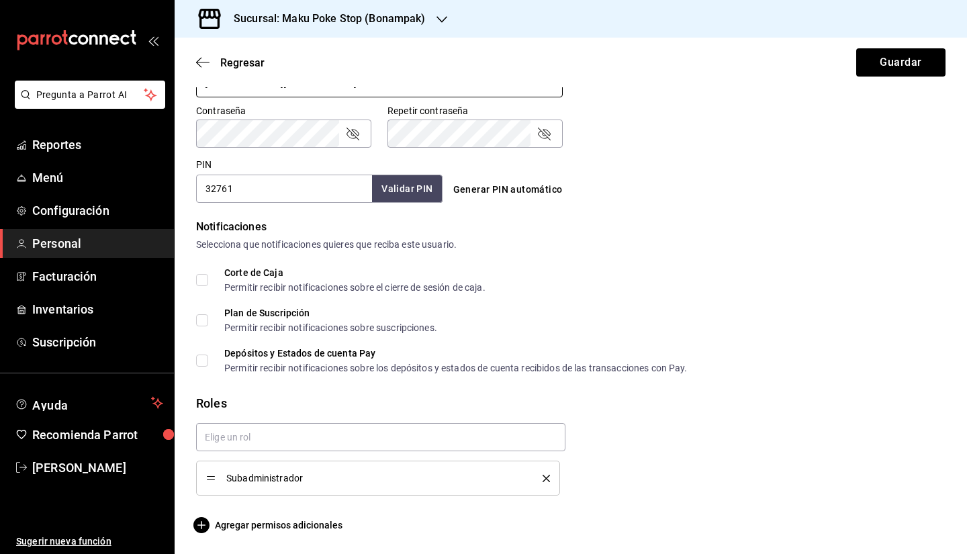
scroll to position [564, 0]
click at [56, 464] on span "Anahi Licona" at bounding box center [97, 468] width 131 height 18
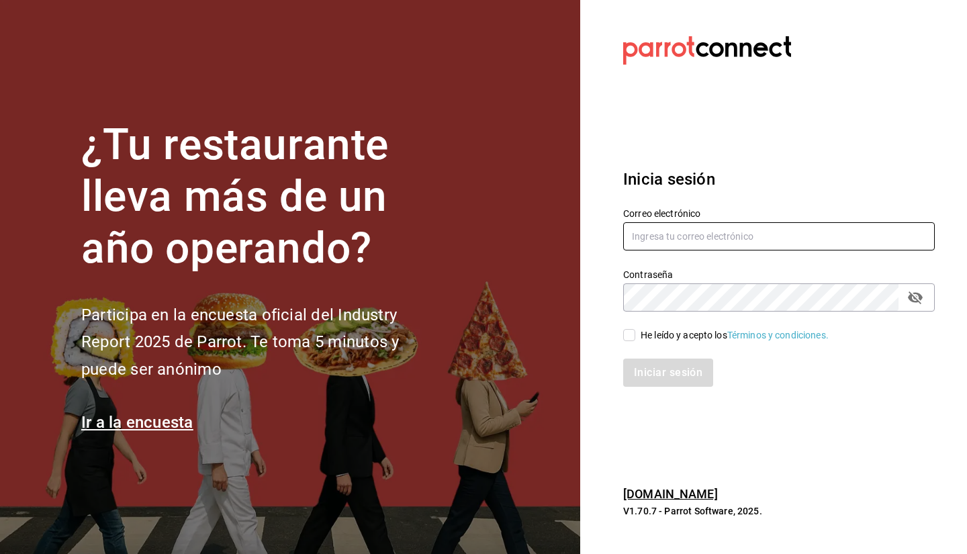
type input "facturacion@makupoke.com"
click at [756, 237] on input "facturacion@makupoke.com" at bounding box center [779, 236] width 312 height 28
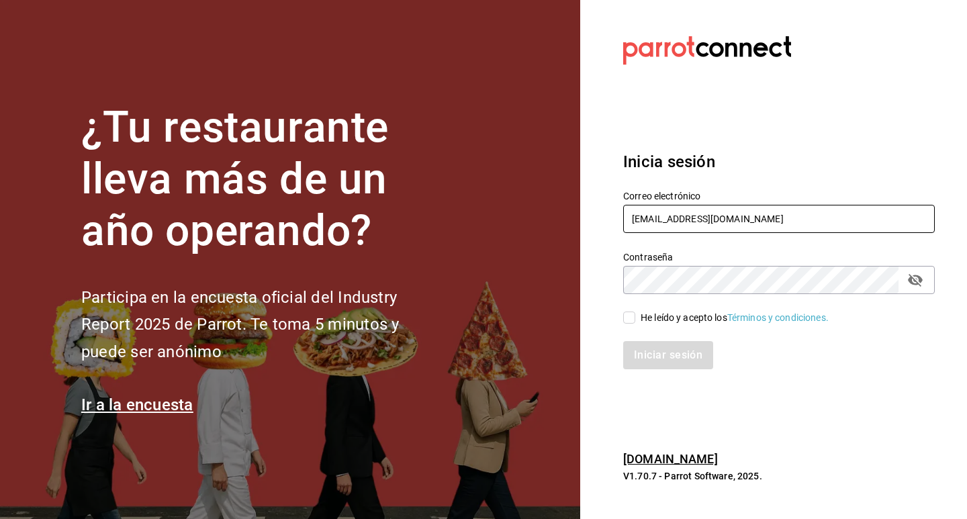
drag, startPoint x: 777, startPoint y: 225, endPoint x: 544, endPoint y: 225, distance: 233.1
click at [544, 225] on div "¿Tu restaurante lleva más de un año operando? Participa en la encuesta oficial …" at bounding box center [483, 259] width 967 height 519
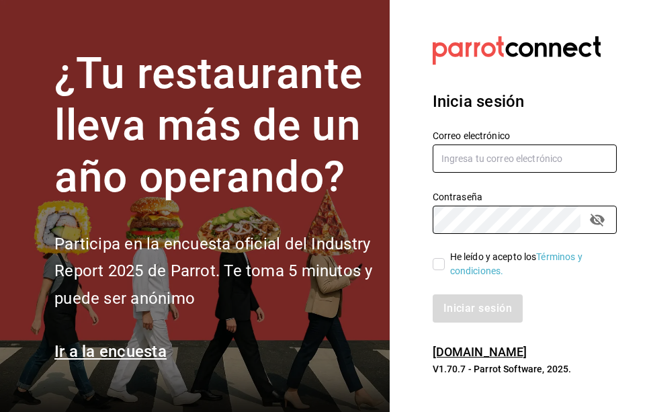
click at [467, 163] on input "text" at bounding box center [525, 158] width 184 height 28
paste input "admin@makupoke.com"
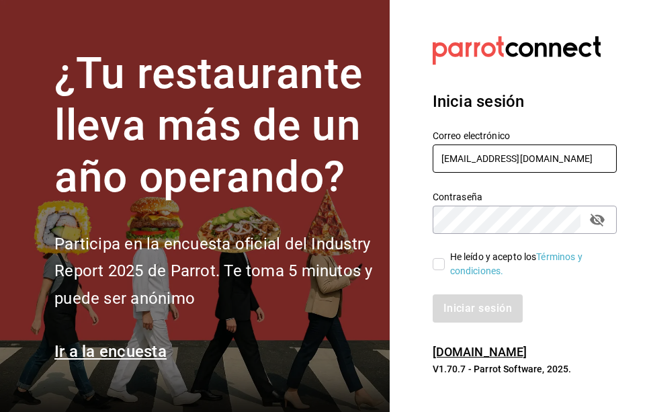
type input "admin@makupoke.com"
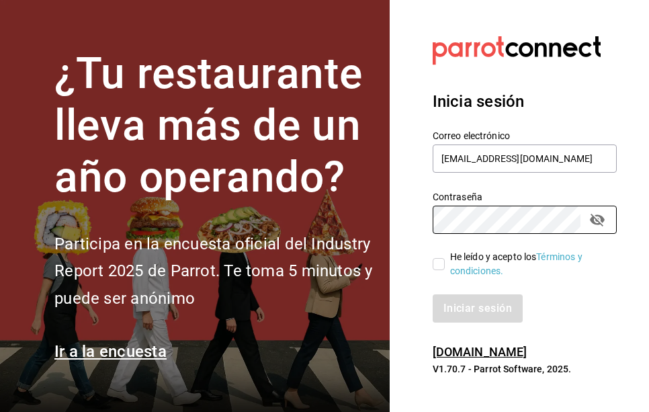
click at [441, 265] on input "He leído y acepto los Términos y condiciones." at bounding box center [439, 264] width 12 height 12
checkbox input "true"
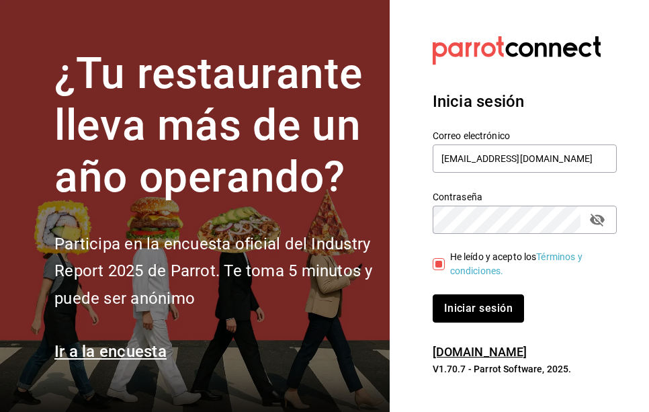
click at [461, 309] on button "Iniciar sesión" at bounding box center [478, 308] width 91 height 28
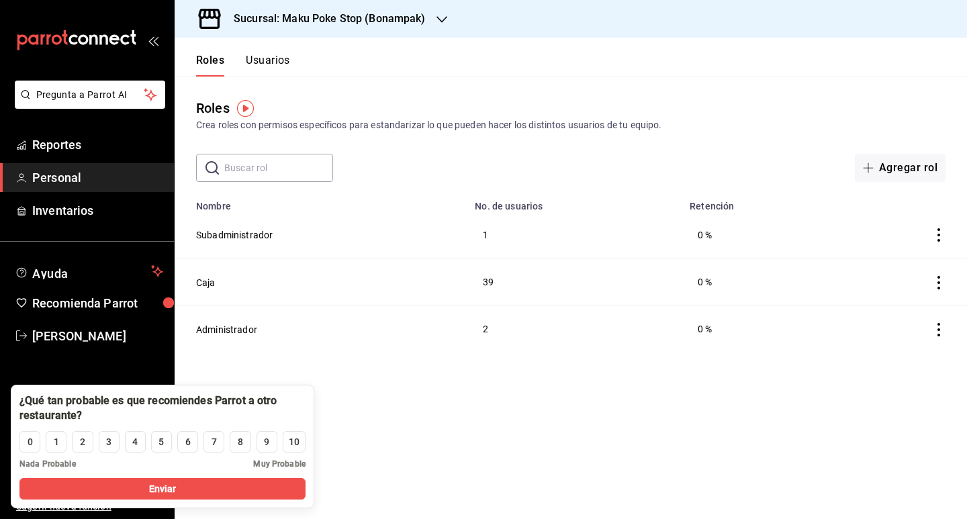
click at [494, 411] on main "Roles Crea roles con permisos específicos para estandarizar lo que pueden hacer…" at bounding box center [571, 298] width 793 height 443
click at [361, 411] on main "Roles Crea roles con permisos específicos para estandarizar lo que pueden hacer…" at bounding box center [571, 298] width 793 height 443
click at [62, 144] on span "Reportes" at bounding box center [97, 145] width 131 height 18
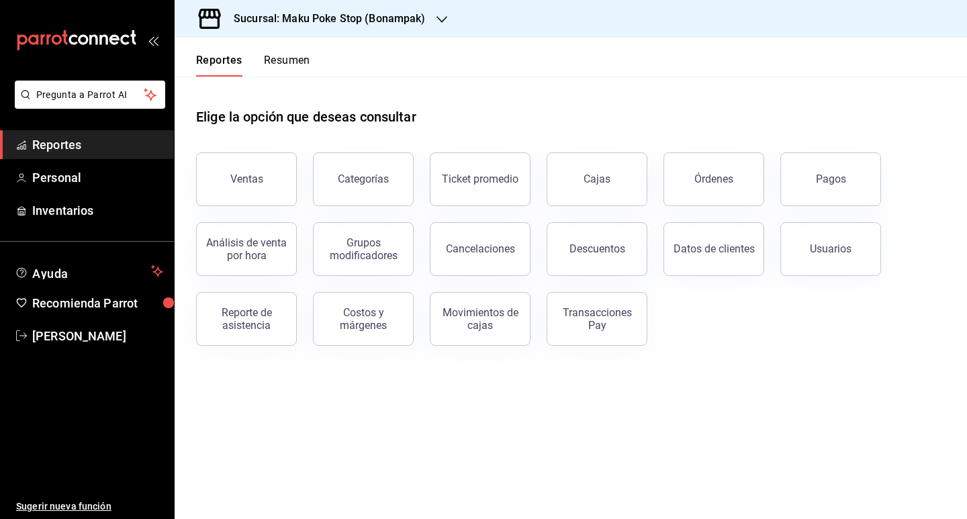
click at [648, 309] on div "Ventas Categorías Ticket promedio Cajas Órdenes Pagos Análisis de venta por hor…" at bounding box center [563, 241] width 766 height 210
click at [648, 77] on div "Elige la opción que deseas consultar" at bounding box center [571, 107] width 750 height 60
click at [648, 183] on div "Pagos" at bounding box center [831, 179] width 30 height 13
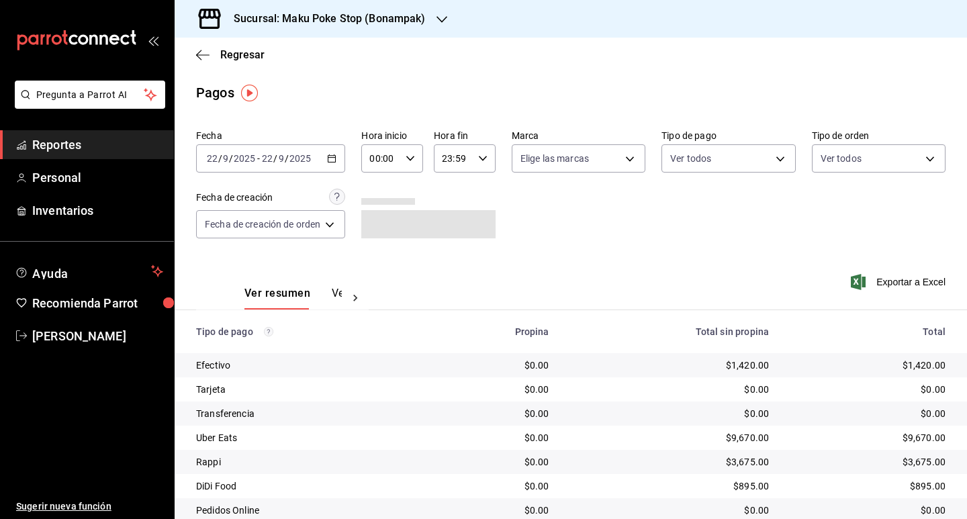
click at [648, 204] on div "Fecha [DATE] [DATE] - [DATE] [DATE] Hora inicio 00:00 Hora inicio Hora fin 23:5…" at bounding box center [571, 189] width 750 height 130
click at [334, 158] on \(Stroke\) "button" at bounding box center [331, 157] width 7 height 1
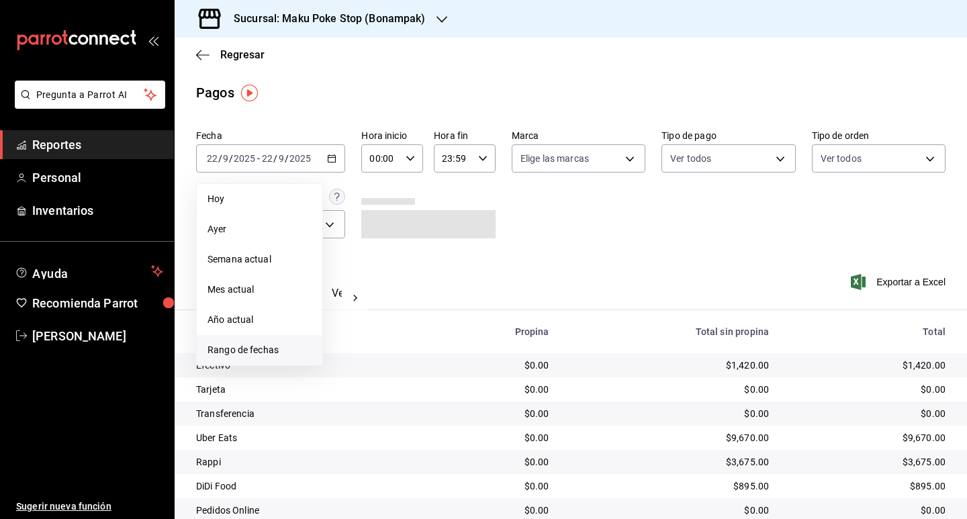
click at [271, 359] on li "Rango de fechas" at bounding box center [260, 350] width 126 height 30
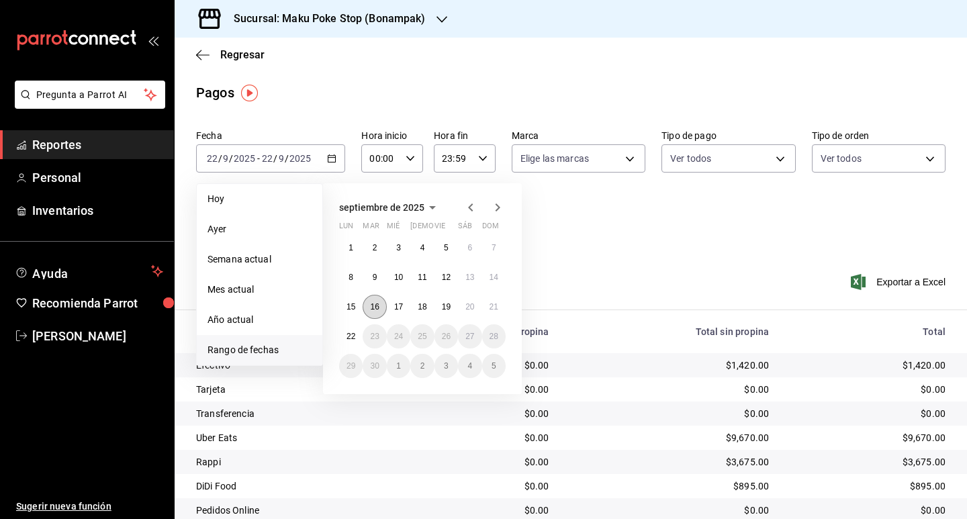
click at [372, 306] on abbr "16" at bounding box center [374, 306] width 9 height 9
click at [490, 314] on button "21" at bounding box center [494, 307] width 24 height 24
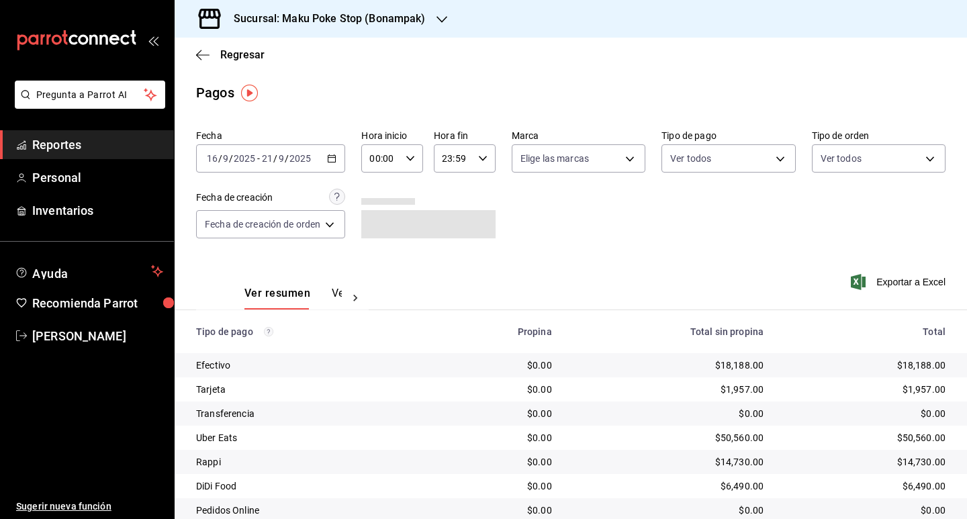
click at [610, 249] on div "Fecha [DATE] [DATE] - [DATE] [DATE] Hora inicio 00:00 Hora inicio Hora fin 23:5…" at bounding box center [571, 189] width 750 height 130
click at [648, 235] on div "Fecha [DATE] [DATE] - [DATE] [DATE] Hora inicio 00:00 Hora inicio Hora fin 23:5…" at bounding box center [571, 189] width 750 height 130
click at [584, 214] on div "Fecha [DATE] [DATE] - [DATE] [DATE] Hora inicio 00:00 Hora inicio Hora fin 23:5…" at bounding box center [571, 189] width 750 height 130
click at [648, 284] on span "Exportar a Excel" at bounding box center [900, 282] width 92 height 16
click at [648, 279] on span "Exportar a Excel" at bounding box center [900, 282] width 92 height 16
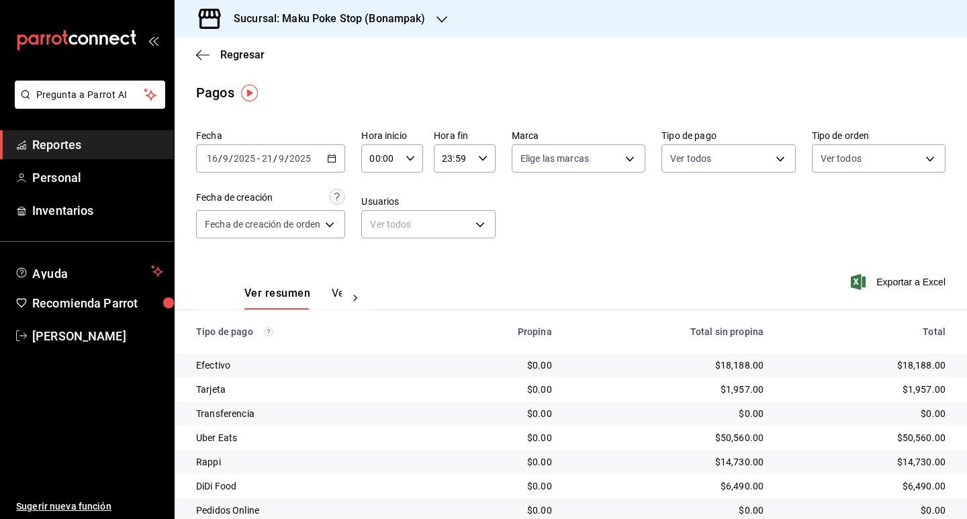
click at [648, 91] on div "Pagos" at bounding box center [571, 93] width 793 height 20
click at [195, 114] on main "Regresar Pagos Fecha [DATE] [DATE] - [DATE] [DATE] Hora inicio 00:00 Hora inici…" at bounding box center [571, 315] width 793 height 555
click at [243, 54] on span "Regresar" at bounding box center [242, 54] width 44 height 13
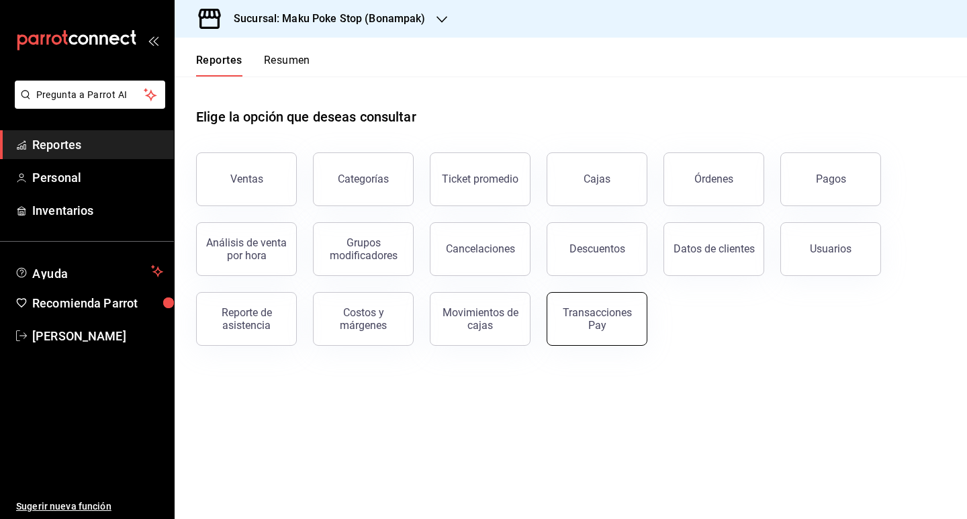
click at [590, 335] on button "Transacciones Pay" at bounding box center [597, 319] width 101 height 54
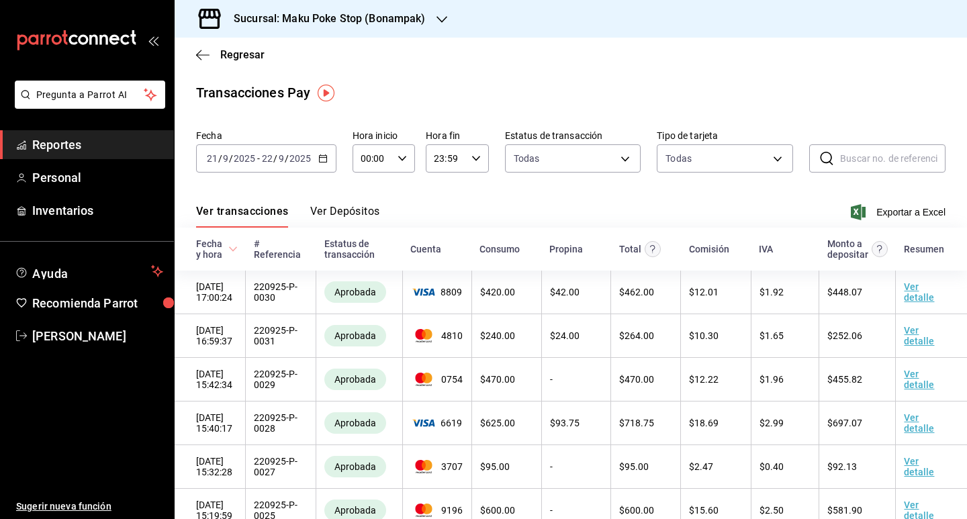
click at [326, 159] on \(Stroke\) "button" at bounding box center [323, 158] width 8 height 7
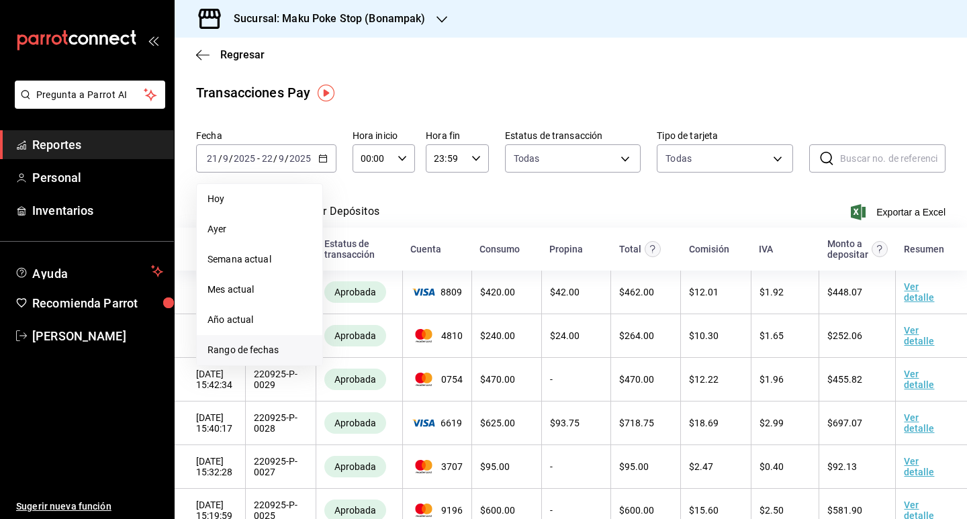
click at [274, 347] on span "Rango de fechas" at bounding box center [260, 350] width 104 height 14
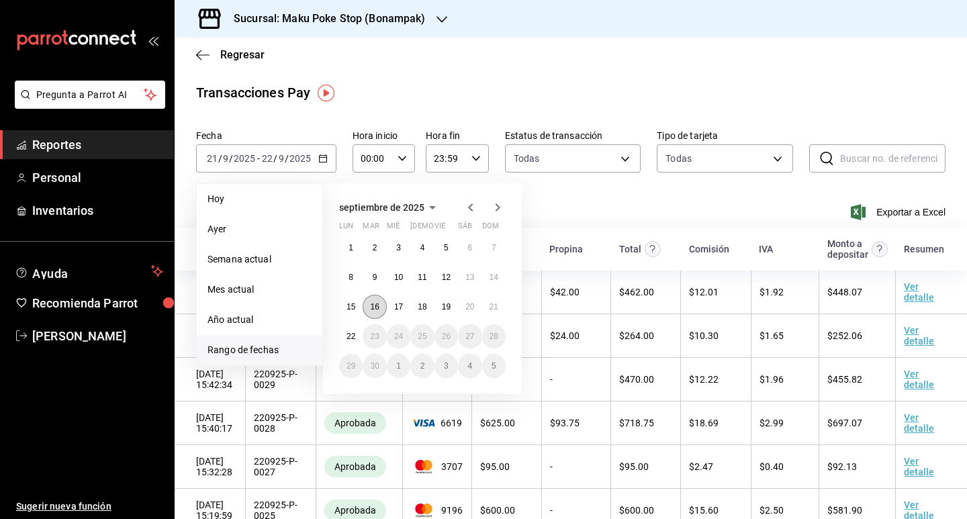
click at [371, 302] on abbr "16" at bounding box center [374, 306] width 9 height 9
click at [492, 314] on button "21" at bounding box center [494, 307] width 24 height 24
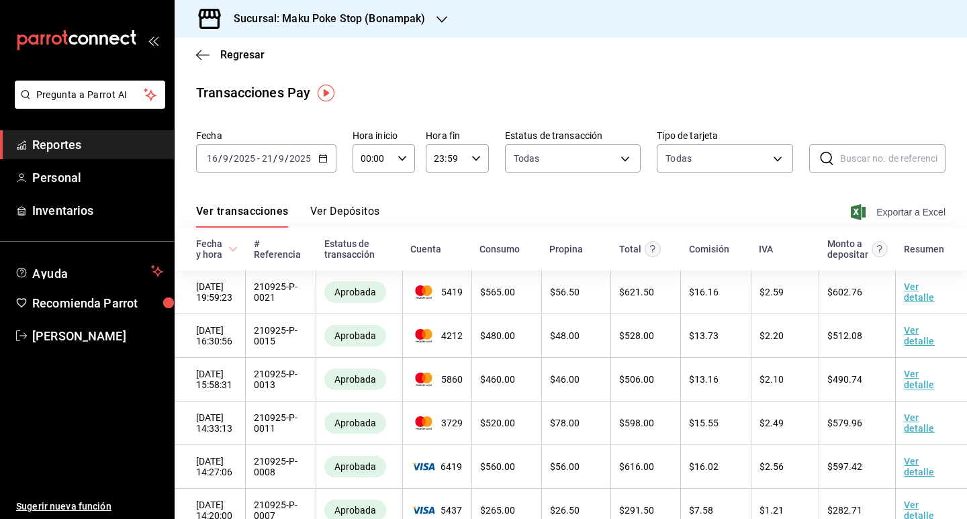
click at [648, 210] on span "Exportar a Excel" at bounding box center [900, 212] width 92 height 16
click at [206, 189] on div "Ver transacciones Ver Depósitos Exportar a Excel" at bounding box center [571, 208] width 750 height 39
click at [94, 144] on span "Reportes" at bounding box center [97, 145] width 131 height 18
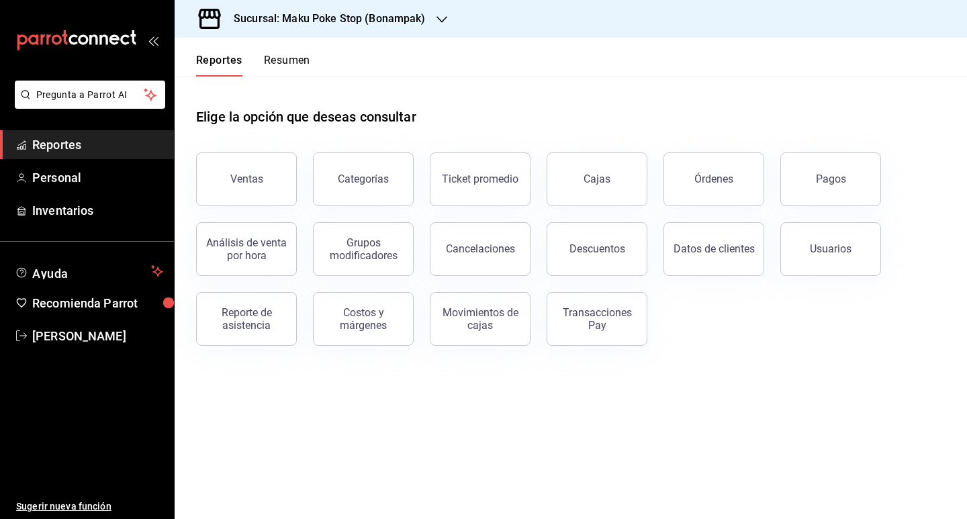
click at [501, 271] on button "Cancelaciones" at bounding box center [480, 249] width 101 height 54
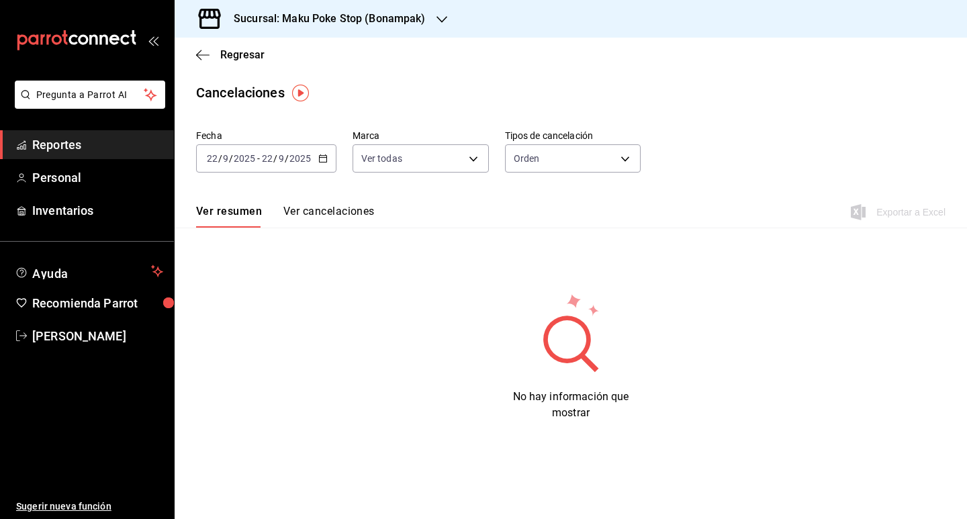
click at [329, 159] on div "[DATE] [DATE] - [DATE] [DATE]" at bounding box center [266, 158] width 140 height 28
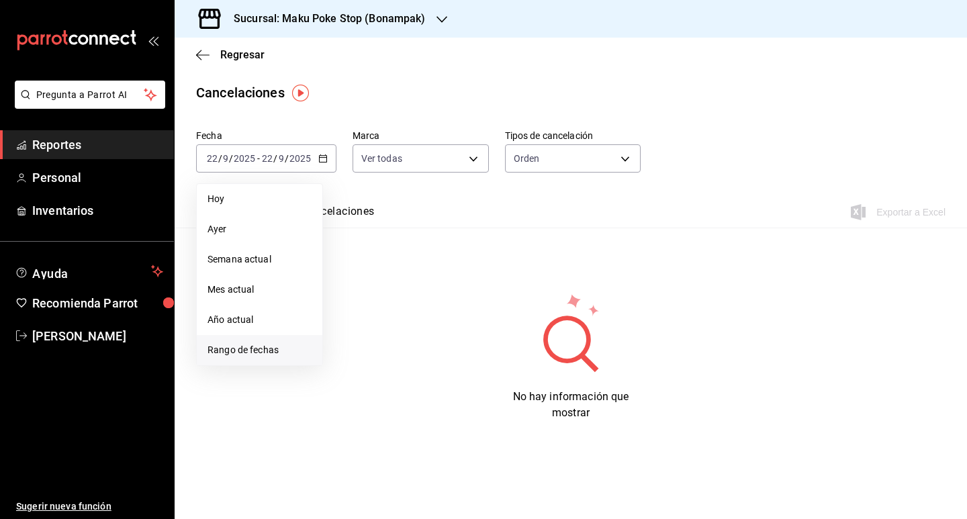
click at [262, 354] on span "Rango de fechas" at bounding box center [260, 350] width 104 height 14
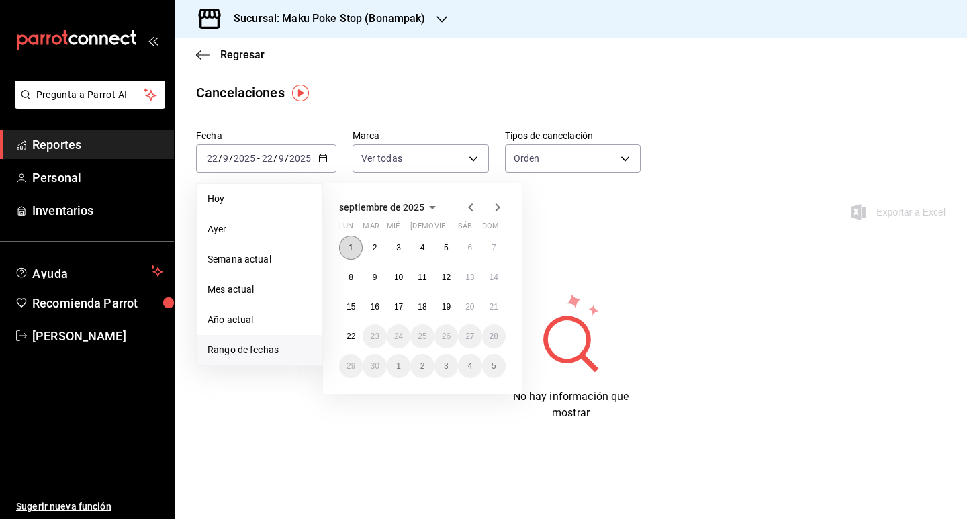
click at [351, 239] on button "1" at bounding box center [351, 248] width 24 height 24
click at [607, 220] on div "Ver resumen Ver cancelaciones Exportar a Excel" at bounding box center [571, 208] width 793 height 39
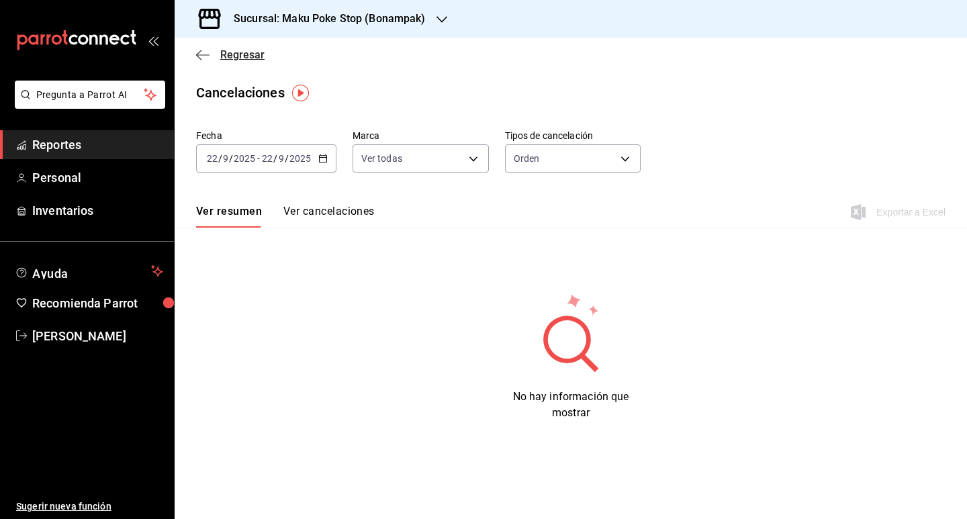
click at [242, 58] on span "Regresar" at bounding box center [242, 54] width 44 height 13
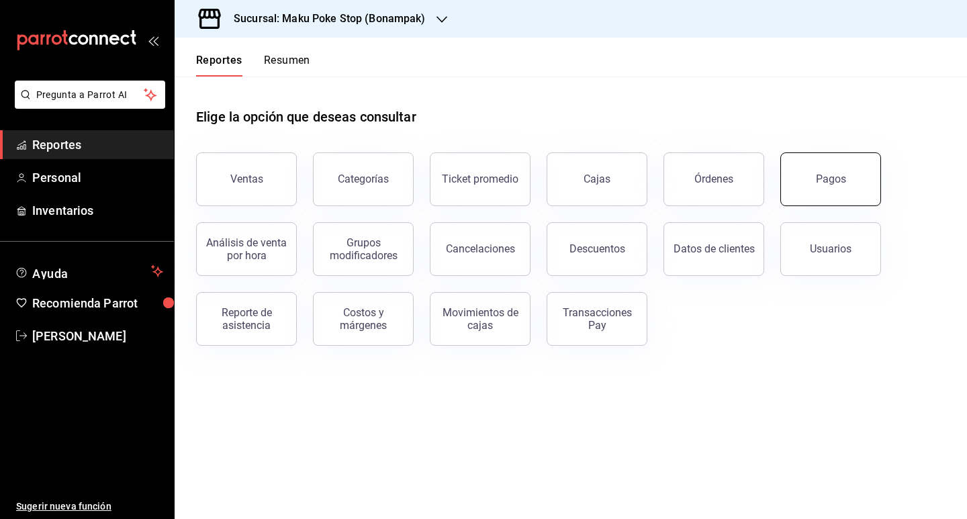
click at [648, 187] on button "Pagos" at bounding box center [831, 179] width 101 height 54
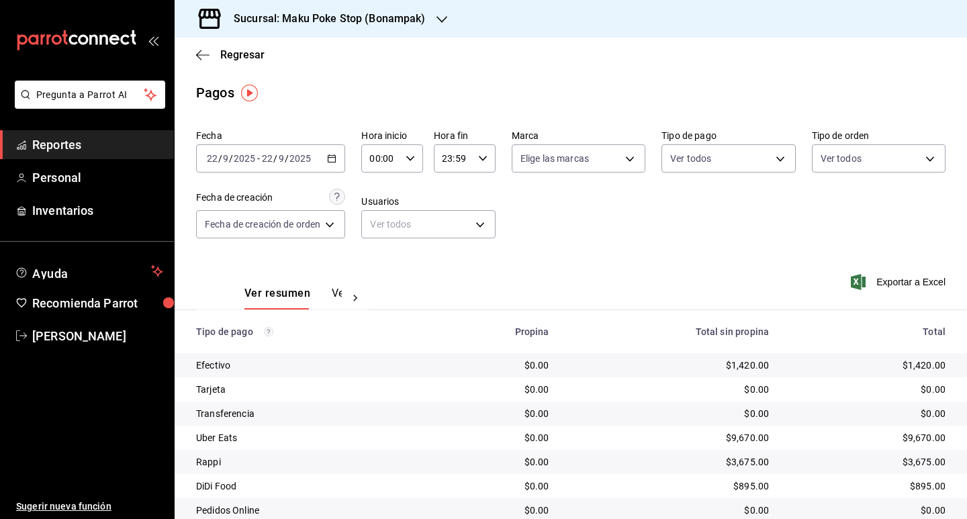
click at [94, 148] on span "Reportes" at bounding box center [97, 145] width 131 height 18
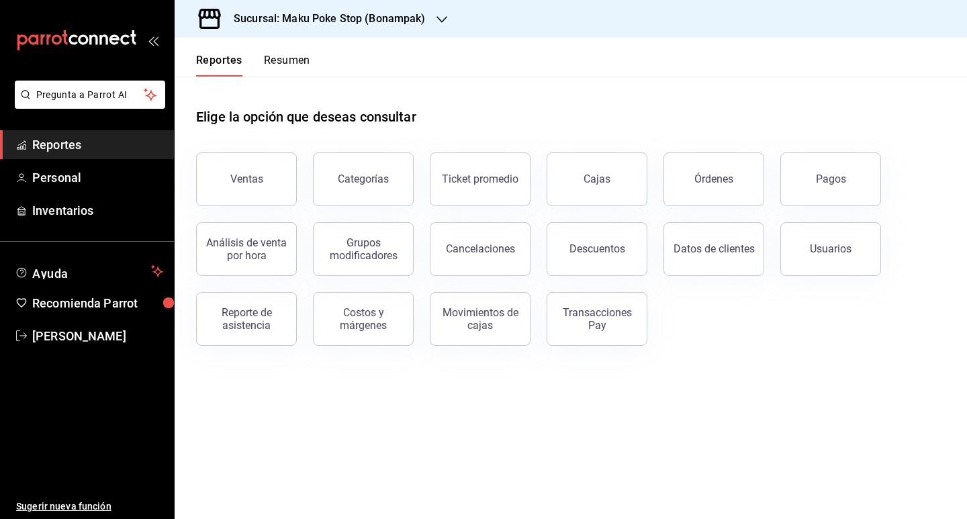
click at [648, 371] on main "Elige la opción que deseas consultar Ventas Categorías Ticket promedio Cajas Ór…" at bounding box center [571, 298] width 793 height 443
click at [648, 177] on div "Pagos" at bounding box center [831, 179] width 30 height 13
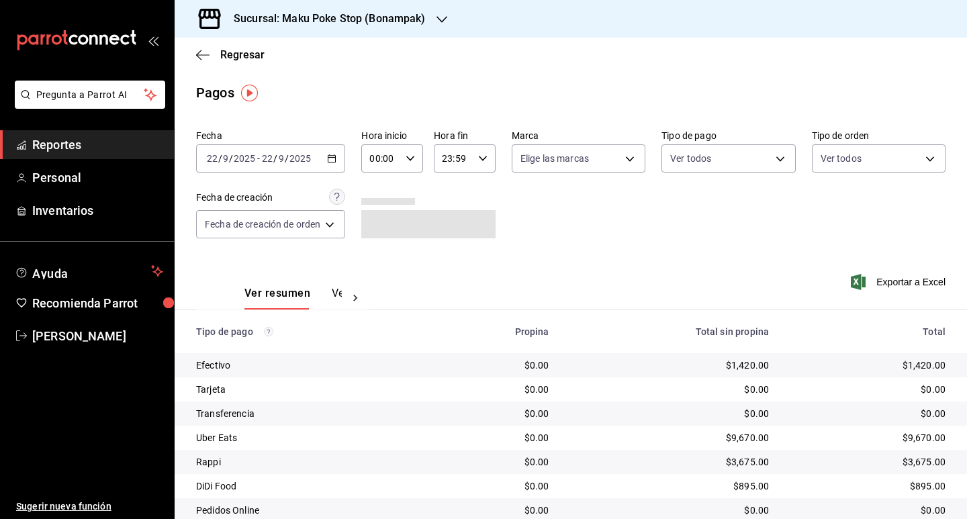
click at [330, 156] on icon "button" at bounding box center [331, 158] width 9 height 9
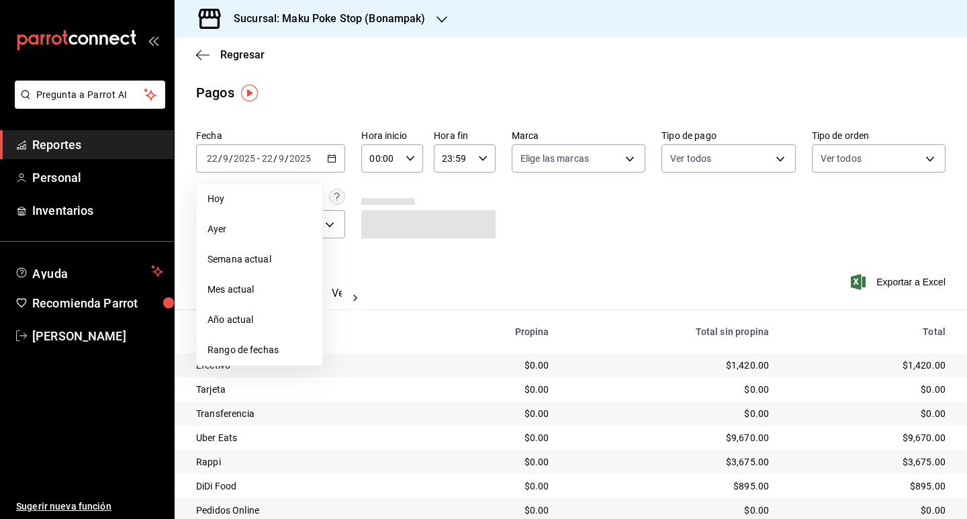
click at [526, 235] on div "Fecha [DATE] [DATE] - [DATE] [DATE] [DATE] [DATE] Semana actual Mes actual Año …" at bounding box center [571, 189] width 750 height 130
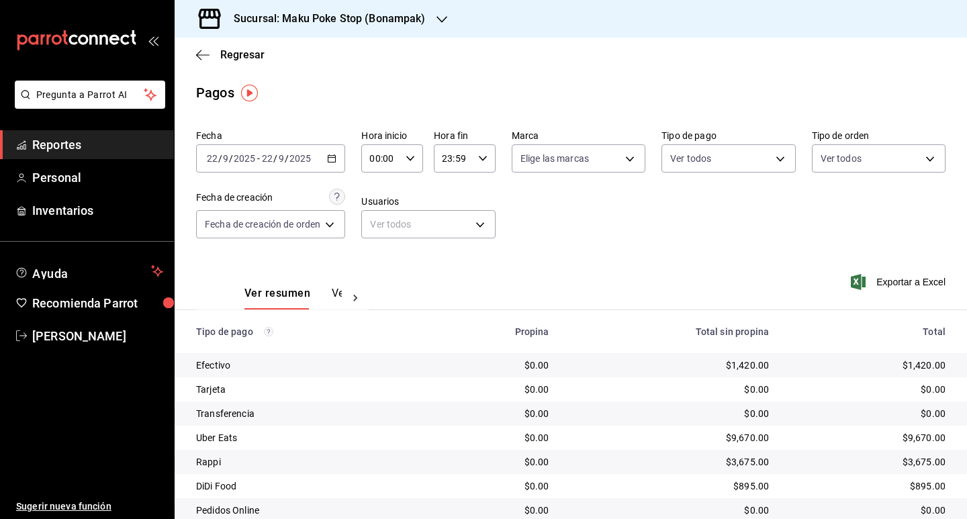
click at [329, 165] on div "[DATE] [DATE] - [DATE] [DATE]" at bounding box center [270, 158] width 149 height 28
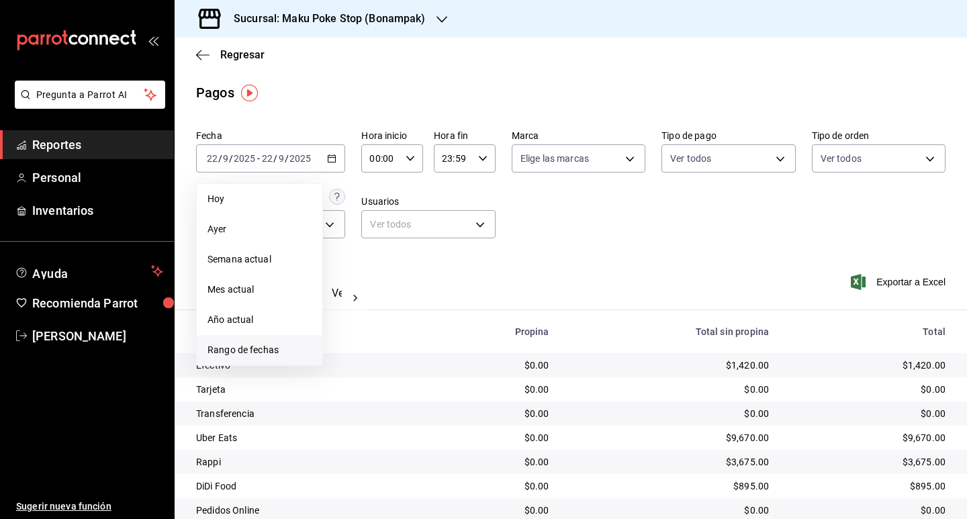
click at [258, 353] on span "Rango de fechas" at bounding box center [260, 350] width 104 height 14
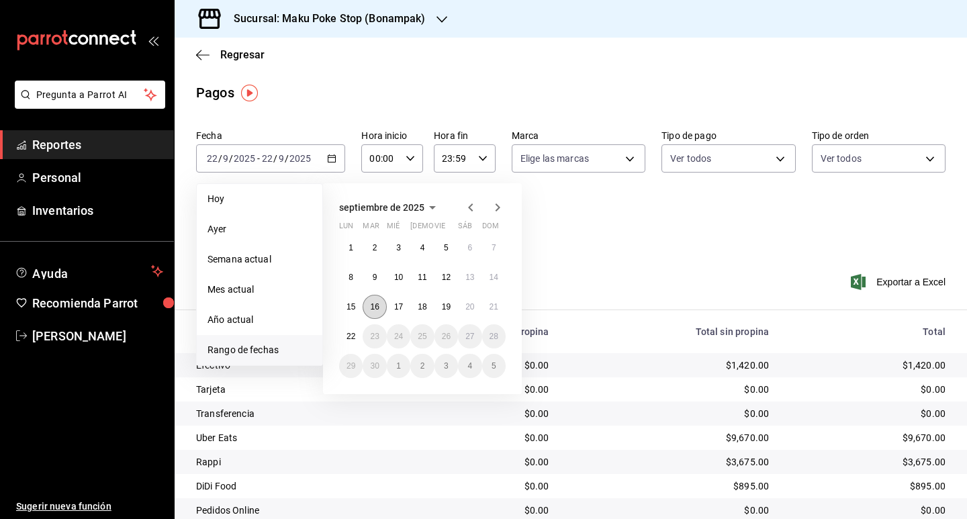
click at [375, 300] on button "16" at bounding box center [375, 307] width 24 height 24
click at [496, 302] on abbr "21" at bounding box center [494, 306] width 9 height 9
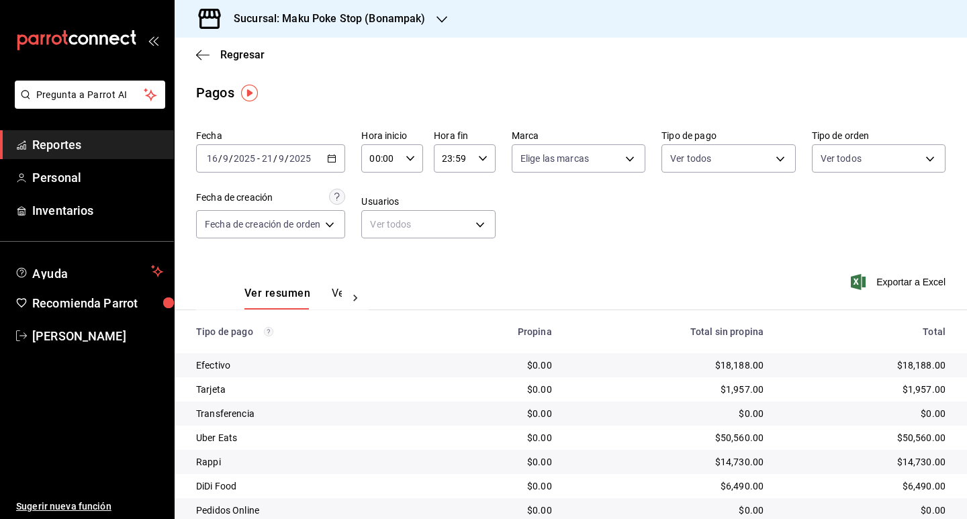
click at [648, 208] on div "Fecha [DATE] [DATE] - [DATE] [DATE] Hora inicio 00:00 Hora inicio Hora fin 23:5…" at bounding box center [571, 189] width 750 height 130
click at [648, 159] on body "Pregunta a Parrot AI Reportes Personal Inventarios Ayuda Recomienda Parrot [PER…" at bounding box center [483, 259] width 967 height 519
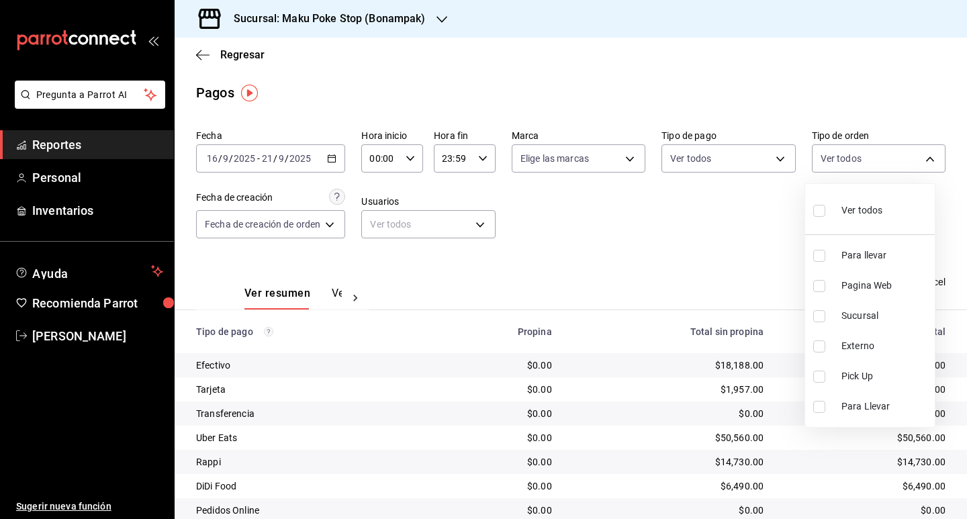
click at [644, 233] on div at bounding box center [483, 259] width 967 height 519
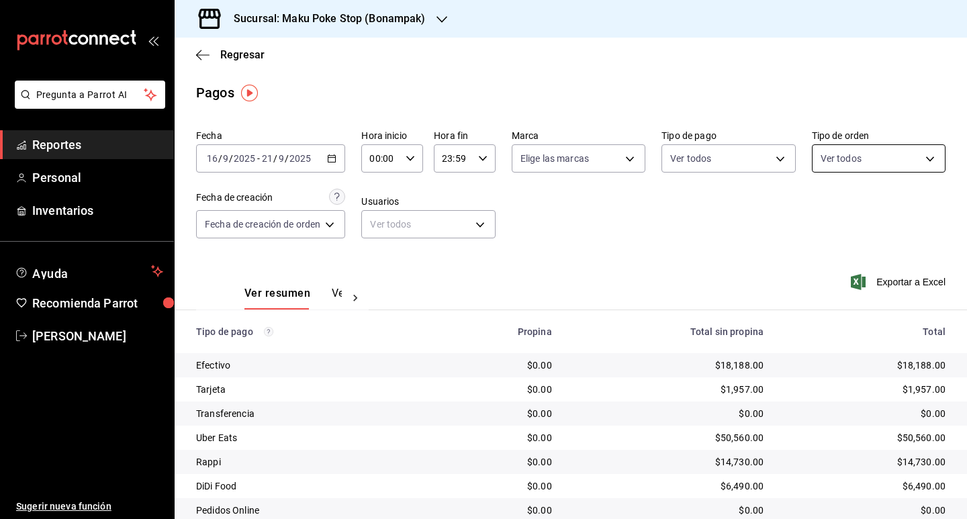
click at [648, 155] on body "Pregunta a Parrot AI Reportes Personal Inventarios Ayuda Recomienda Parrot [PER…" at bounding box center [483, 259] width 967 height 519
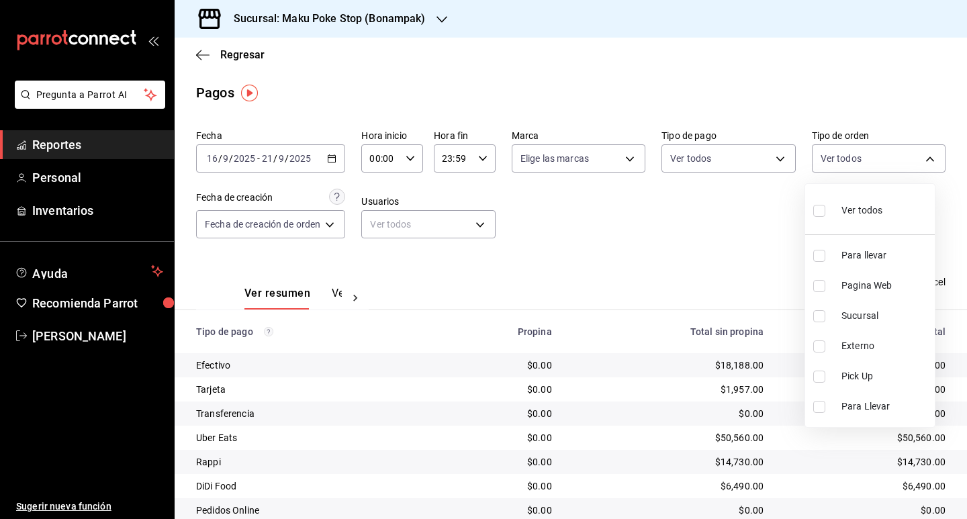
click at [226, 126] on div at bounding box center [483, 259] width 967 height 519
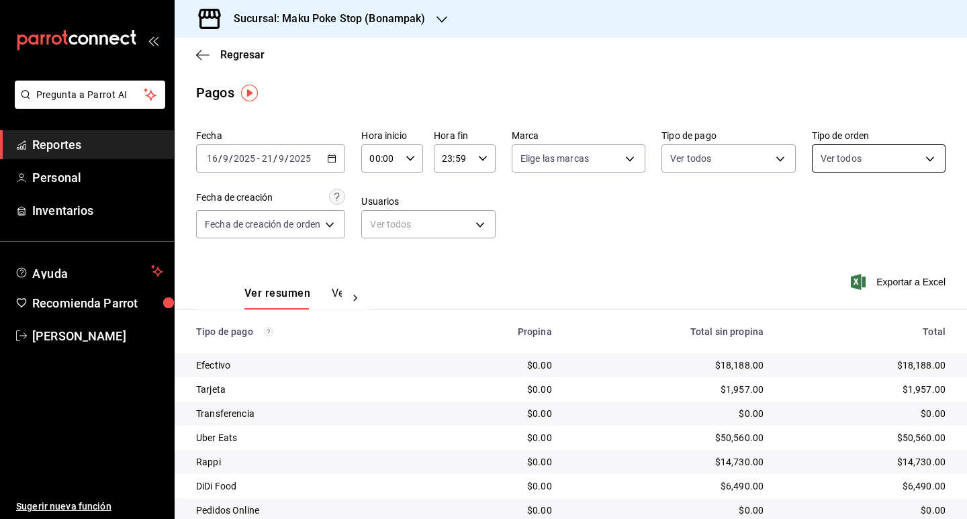
click at [648, 165] on body "Pregunta a Parrot AI Reportes Personal Inventarios Ayuda Recomienda Parrot [PER…" at bounding box center [483, 259] width 967 height 519
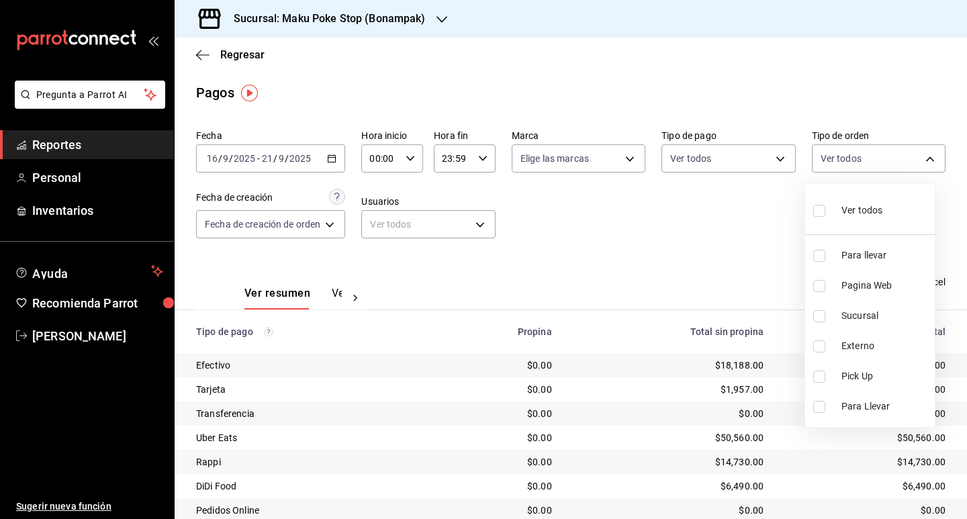
click at [648, 290] on input "checkbox" at bounding box center [819, 286] width 12 height 12
checkbox input "true"
type input "6328a042-c39b-4cce-9f50-9b8bdbc02b4f"
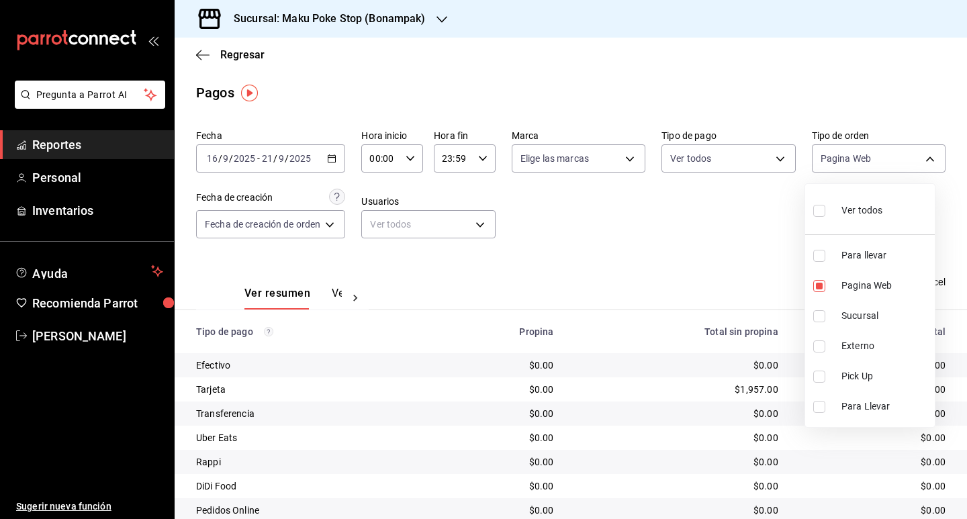
click at [648, 207] on div at bounding box center [483, 259] width 967 height 519
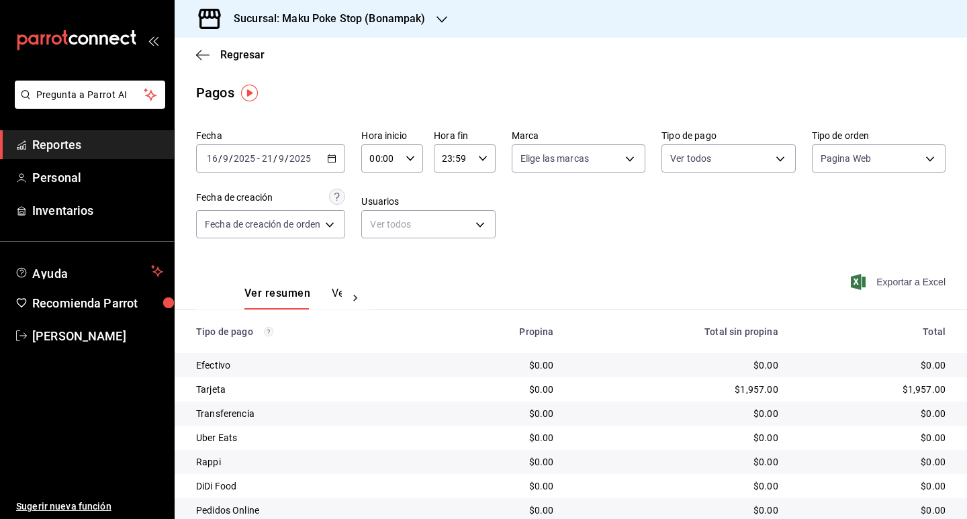
click at [648, 281] on span "Exportar a Excel" at bounding box center [900, 282] width 92 height 16
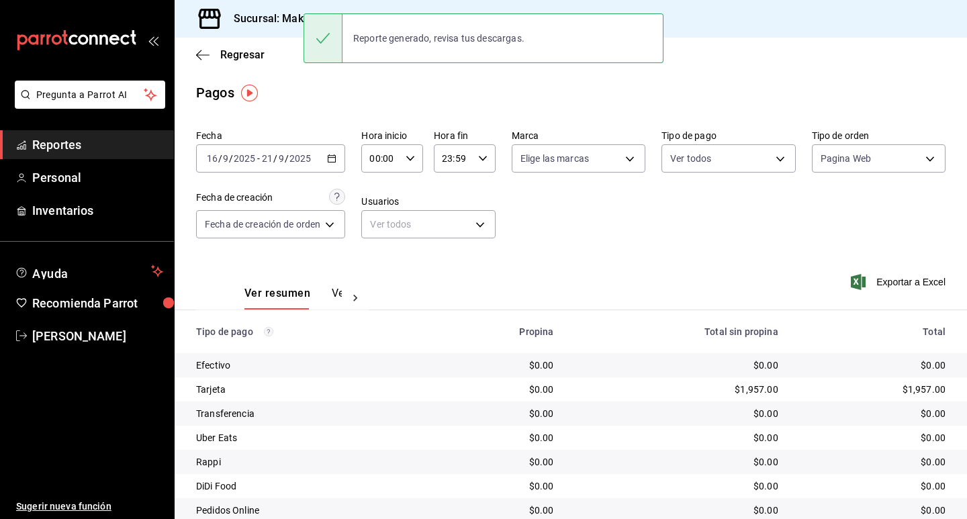
click at [218, 71] on div "Regresar" at bounding box center [571, 55] width 793 height 34
click at [62, 147] on span "Reportes" at bounding box center [97, 145] width 131 height 18
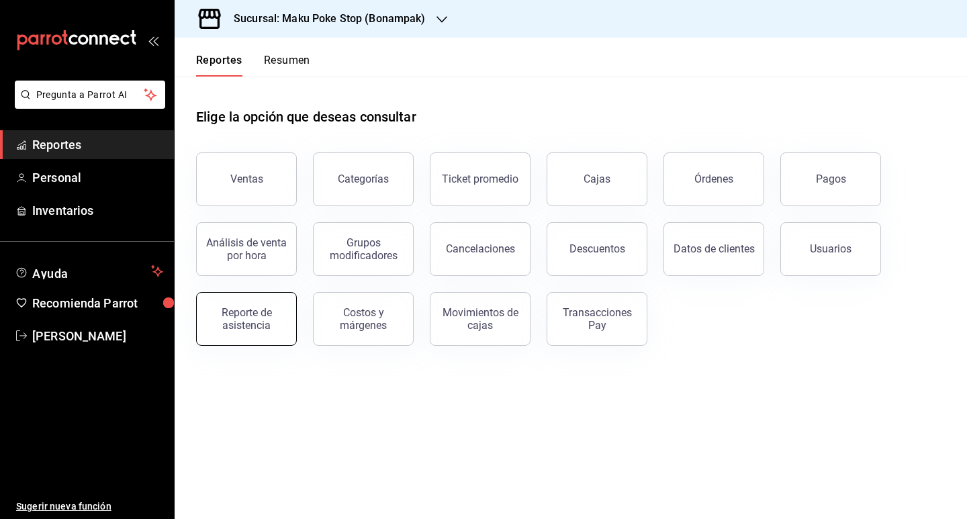
click at [251, 324] on div "Reporte de asistencia" at bounding box center [246, 319] width 83 height 26
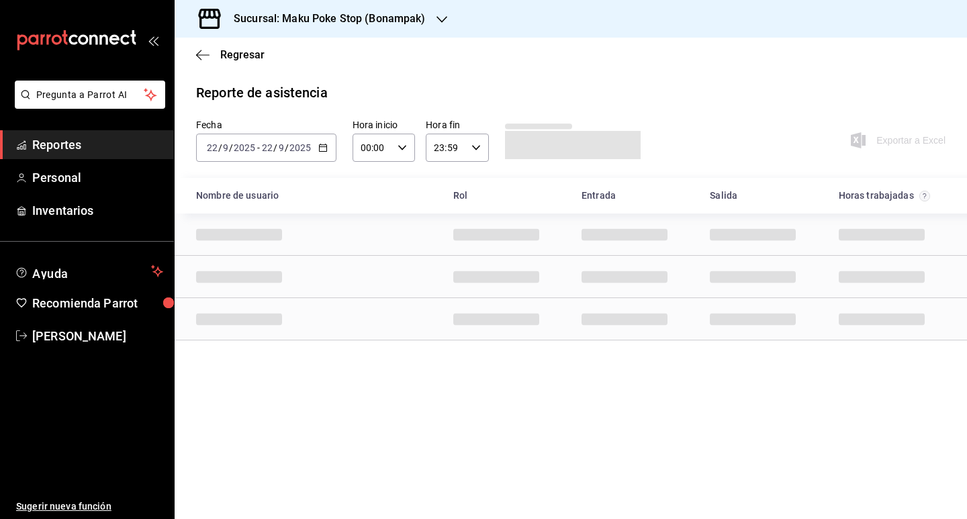
click at [325, 146] on icon "button" at bounding box center [322, 147] width 9 height 9
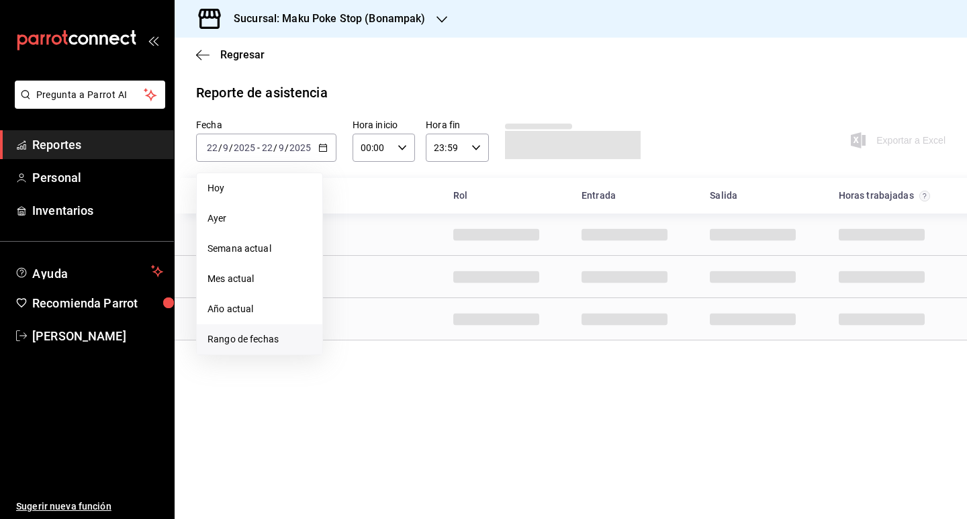
click at [273, 344] on span "Rango de fechas" at bounding box center [260, 339] width 104 height 14
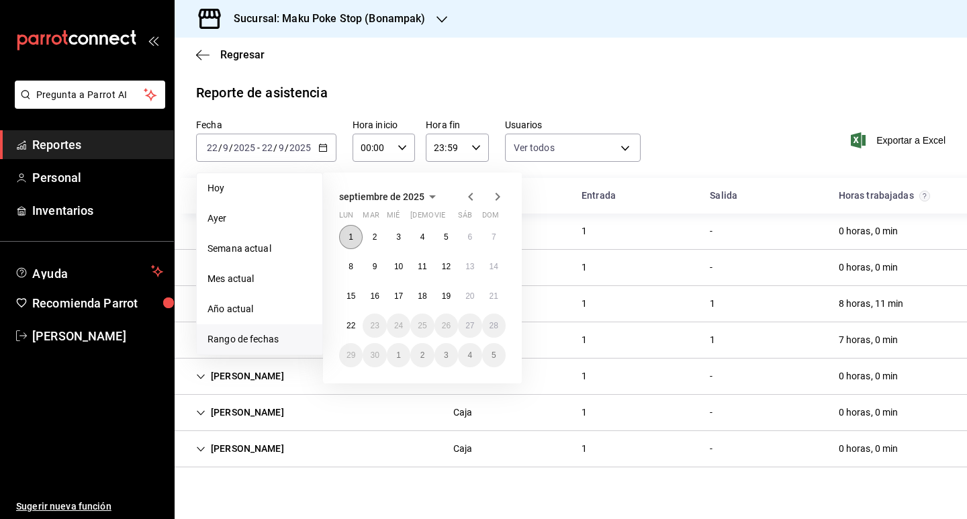
click at [353, 231] on button "1" at bounding box center [351, 237] width 24 height 24
click at [476, 193] on icon "button" at bounding box center [471, 197] width 16 height 16
click at [397, 357] on abbr "27" at bounding box center [398, 355] width 9 height 9
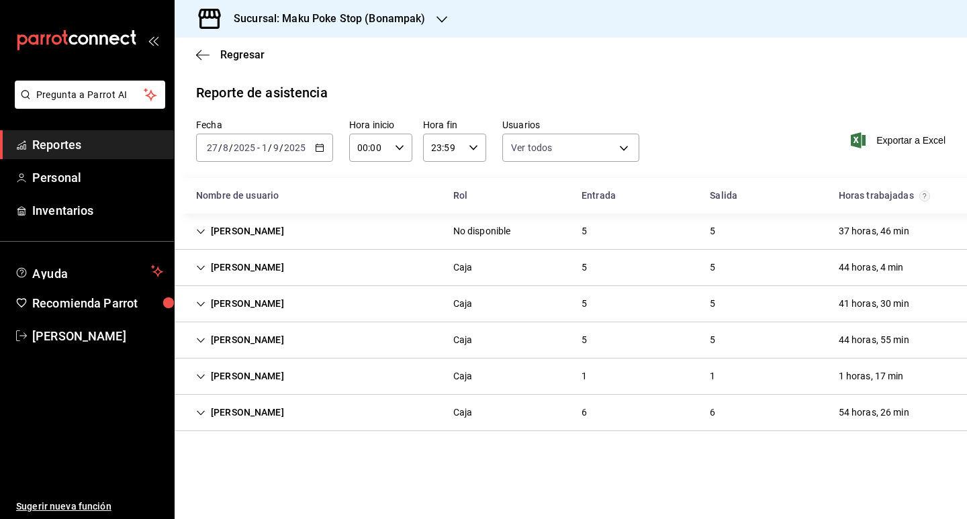
click at [326, 143] on div "[DATE] [DATE] - [DATE] [DATE]" at bounding box center [264, 148] width 137 height 28
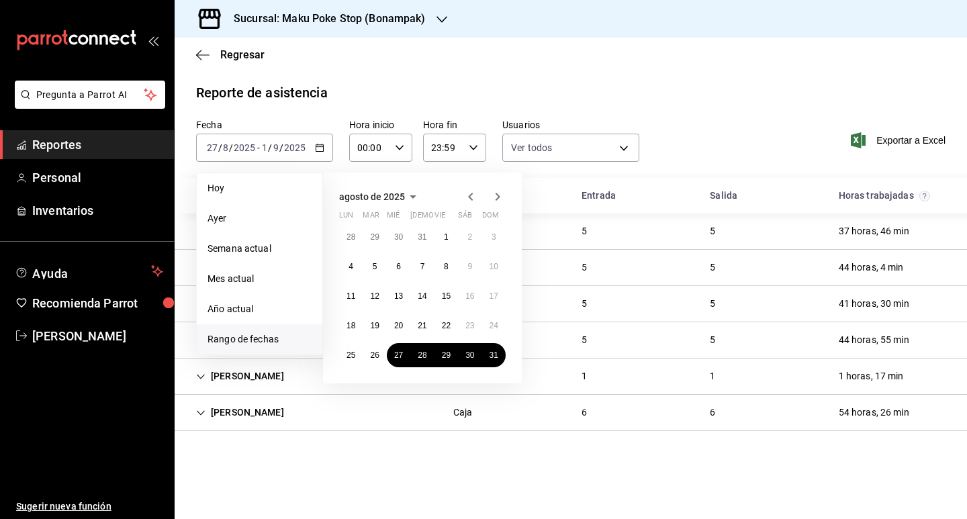
click at [496, 195] on icon "button" at bounding box center [498, 197] width 16 height 16
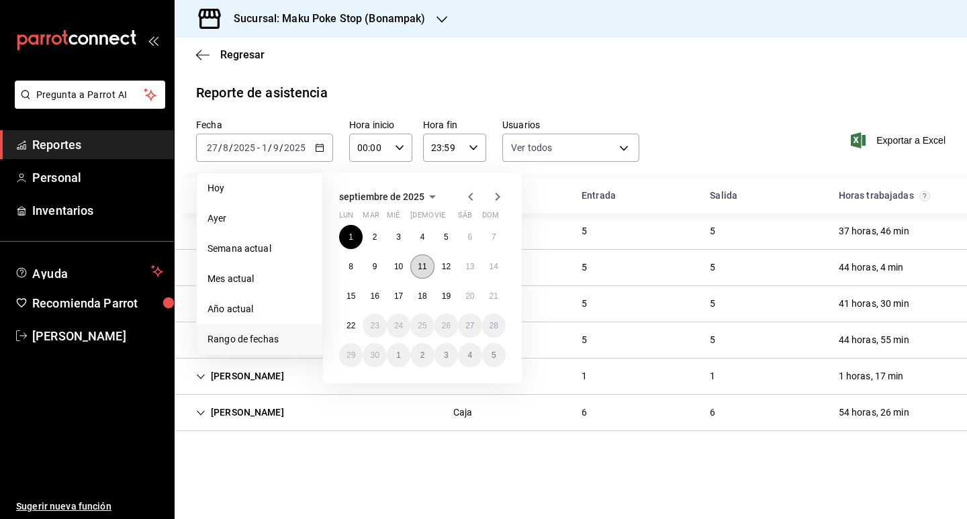
click at [425, 263] on abbr "11" at bounding box center [422, 266] width 9 height 9
click at [497, 296] on abbr "21" at bounding box center [494, 296] width 9 height 9
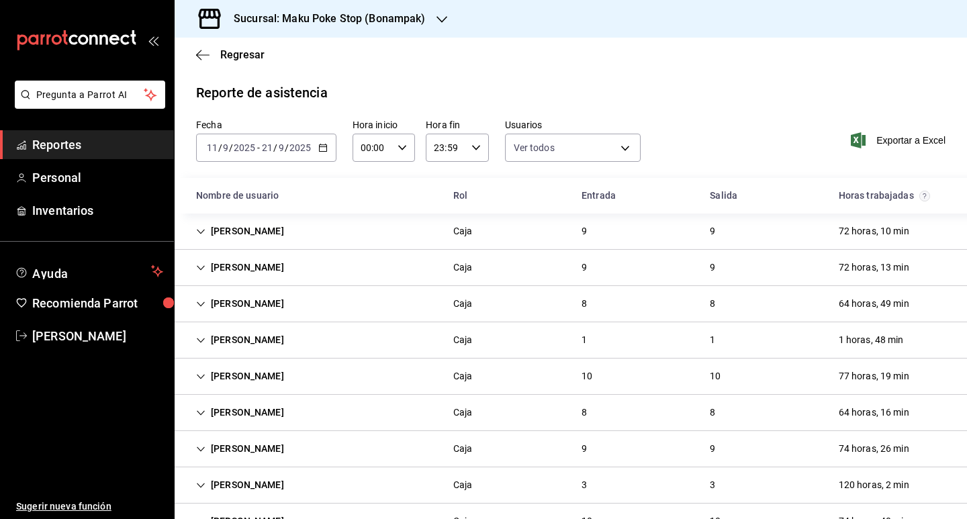
click at [322, 154] on div "[DATE] [DATE] - [DATE] [DATE]" at bounding box center [266, 148] width 140 height 28
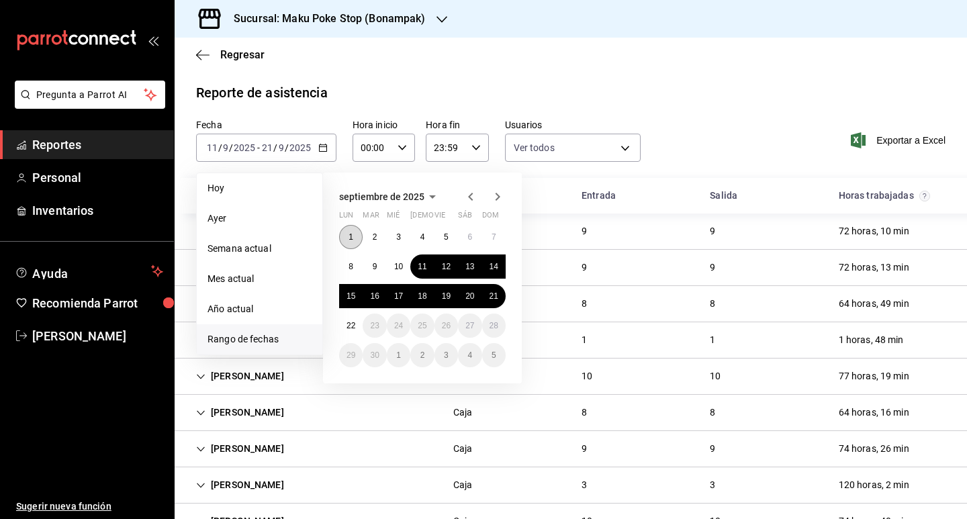
click at [348, 236] on button "1" at bounding box center [351, 237] width 24 height 24
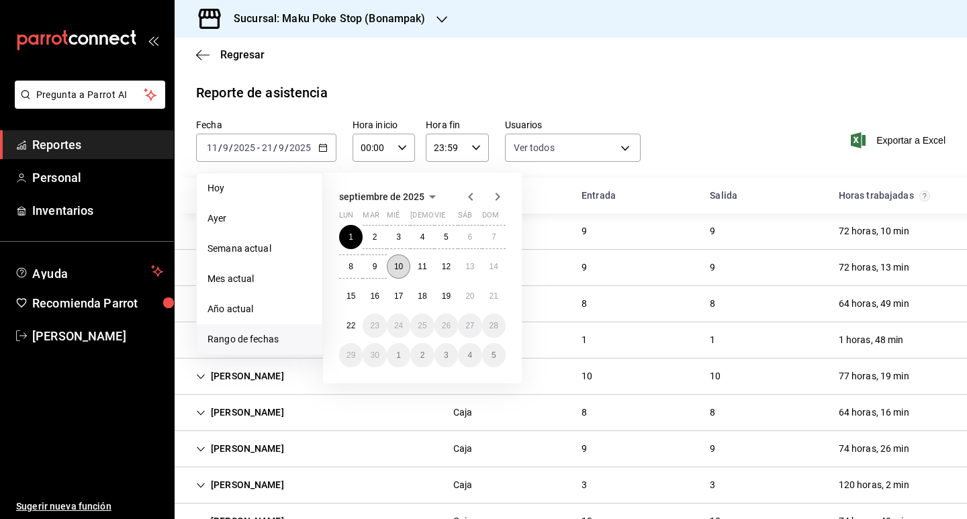
click at [401, 269] on abbr "10" at bounding box center [398, 266] width 9 height 9
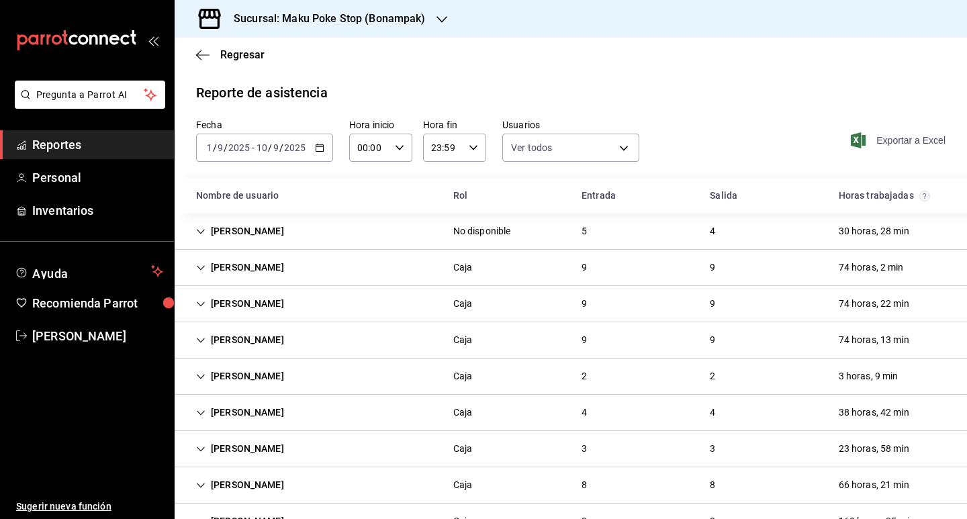
click at [648, 138] on span "Exportar a Excel" at bounding box center [900, 140] width 92 height 16
